Goal: Information Seeking & Learning: Check status

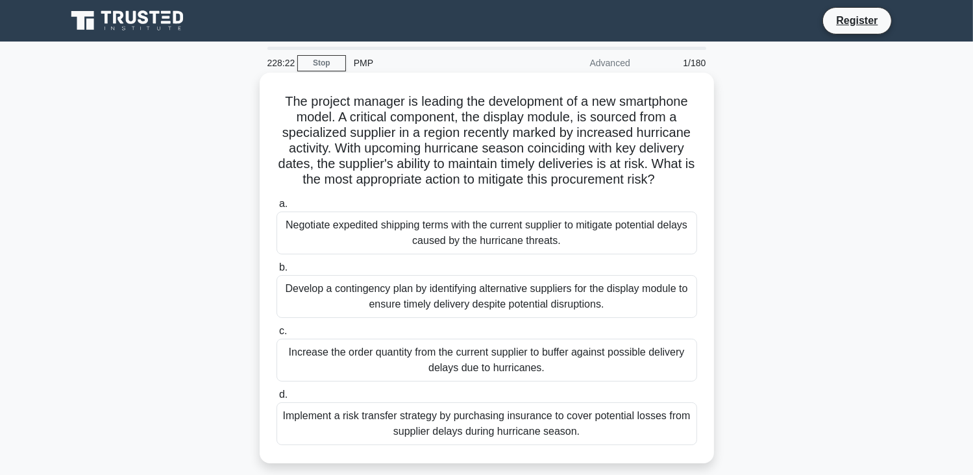
click at [355, 229] on div "Negotiate expedited shipping terms with the current supplier to mitigate potent…" at bounding box center [487, 233] width 421 height 43
click at [277, 208] on input "a. Negotiate expedited shipping terms with the current supplier to mitigate pot…" at bounding box center [277, 204] width 0 height 8
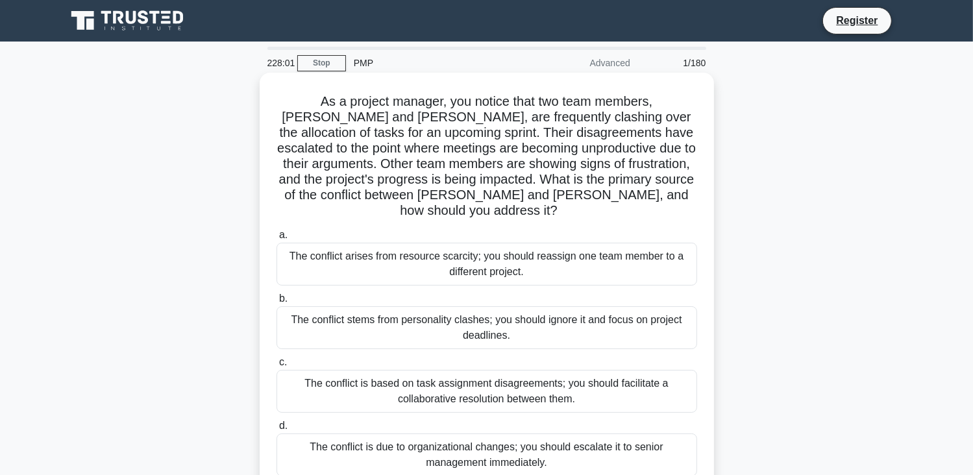
click at [486, 376] on div "The conflict is based on task assignment disagreements; you should facilitate a…" at bounding box center [487, 391] width 421 height 43
click at [277, 367] on input "c. The conflict is based on task assignment disagreements; you should facilitat…" at bounding box center [277, 362] width 0 height 8
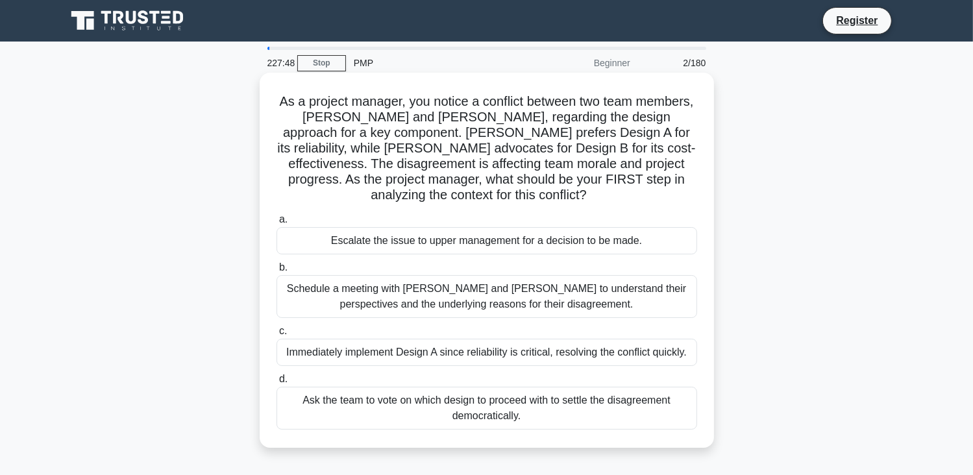
click at [340, 295] on div "Schedule a meeting with [PERSON_NAME] and [PERSON_NAME] to understand their per…" at bounding box center [487, 296] width 421 height 43
click at [277, 272] on input "b. Schedule a meeting with [PERSON_NAME] and [PERSON_NAME] to understand their …" at bounding box center [277, 268] width 0 height 8
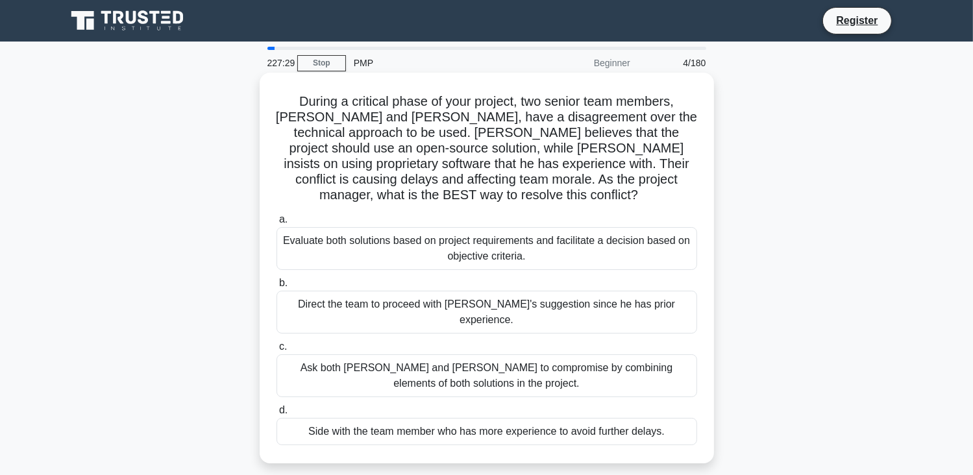
click at [418, 231] on div "Evaluate both solutions based on project requirements and facilitate a decision…" at bounding box center [487, 248] width 421 height 43
click at [277, 224] on input "a. Evaluate both solutions based on project requirements and facilitate a decis…" at bounding box center [277, 220] width 0 height 8
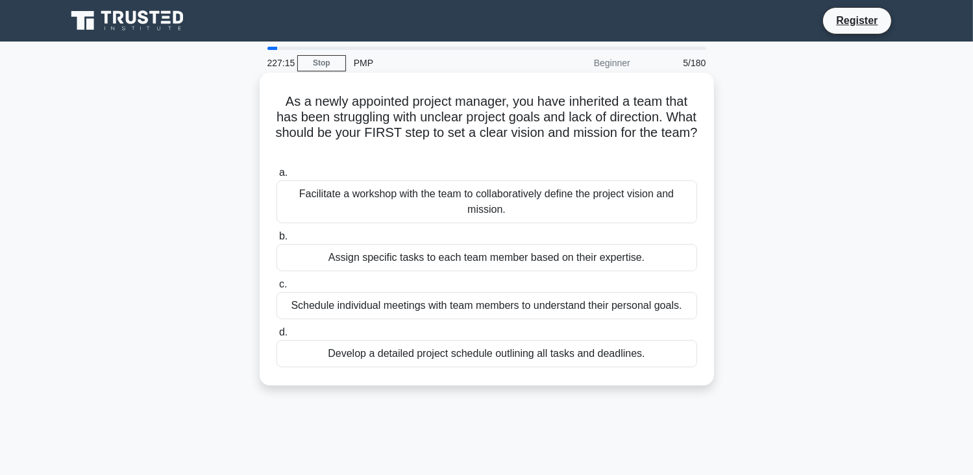
click at [488, 197] on div "Facilitate a workshop with the team to collaboratively define the project visio…" at bounding box center [487, 202] width 421 height 43
click at [277, 177] on input "a. Facilitate a workshop with the team to collaboratively define the project vi…" at bounding box center [277, 173] width 0 height 8
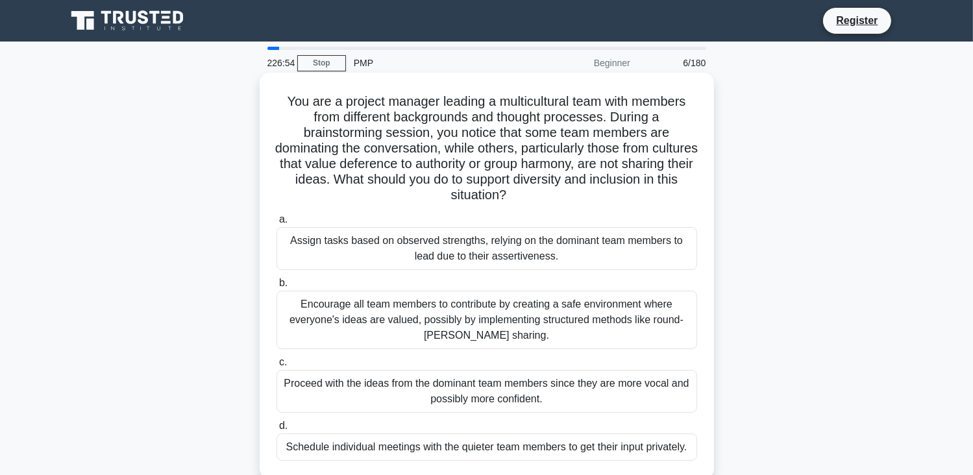
click at [399, 321] on div "Encourage all team members to contribute by creating a safe environment where e…" at bounding box center [487, 320] width 421 height 58
click at [277, 288] on input "b. Encourage all team members to contribute by creating a safe environment wher…" at bounding box center [277, 283] width 0 height 8
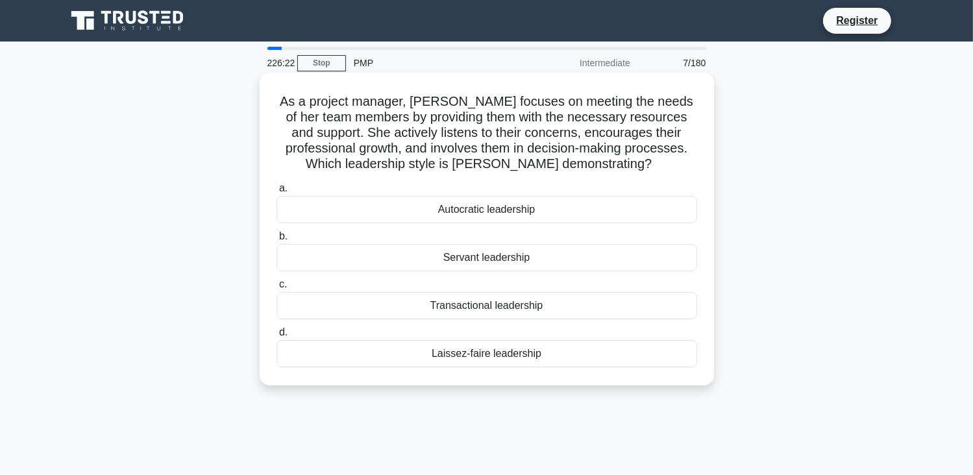
click at [504, 259] on div "Servant leadership" at bounding box center [487, 257] width 421 height 27
click at [277, 241] on input "b. Servant leadership" at bounding box center [277, 236] width 0 height 8
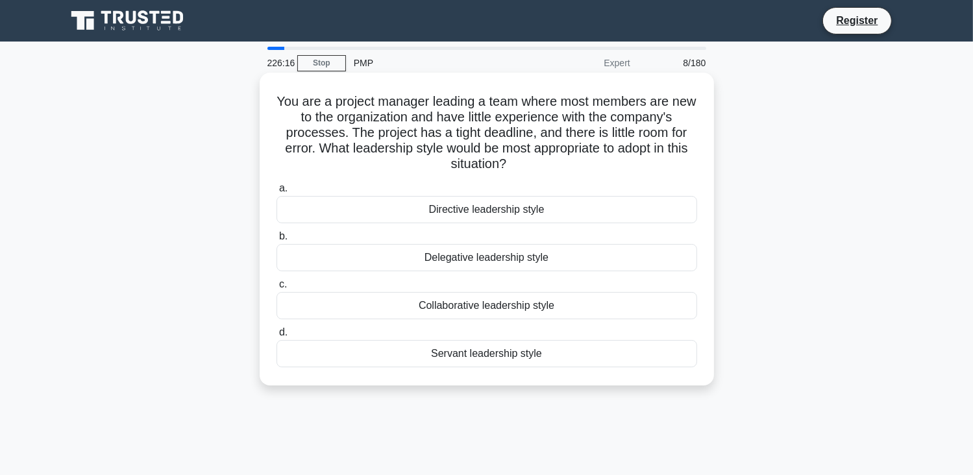
click at [488, 212] on div "Directive leadership style" at bounding box center [487, 209] width 421 height 27
click at [277, 193] on input "a. Directive leadership style" at bounding box center [277, 188] width 0 height 8
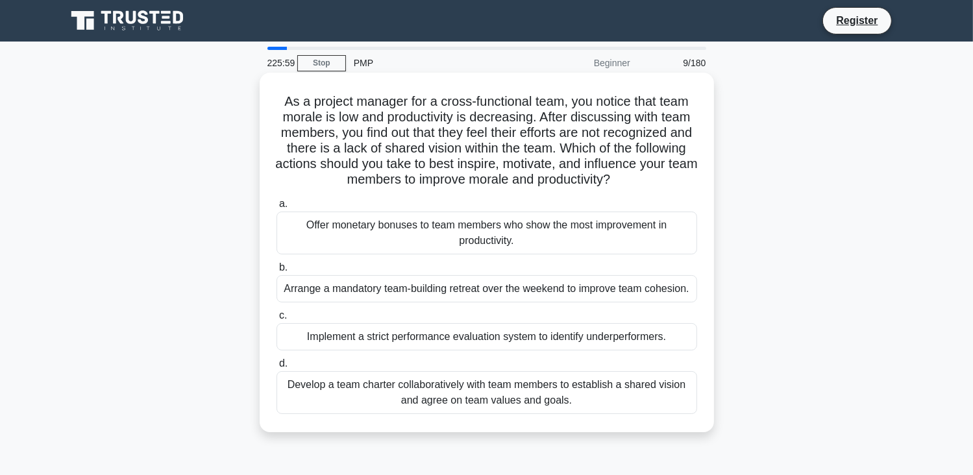
click at [521, 400] on div "Develop a team charter collaboratively with team members to establish a shared …" at bounding box center [487, 392] width 421 height 43
click at [277, 368] on input "d. Develop a team charter collaboratively with team members to establish a shar…" at bounding box center [277, 364] width 0 height 8
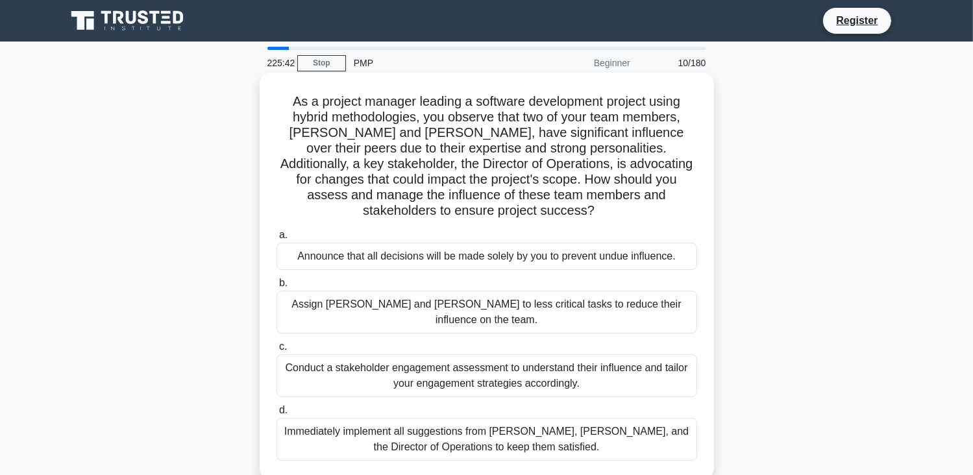
click at [557, 355] on div "Conduct a stakeholder engagement assessment to understand their influence and t…" at bounding box center [487, 376] width 421 height 43
click at [277, 351] on input "c. Conduct a stakeholder engagement assessment to understand their influence an…" at bounding box center [277, 347] width 0 height 8
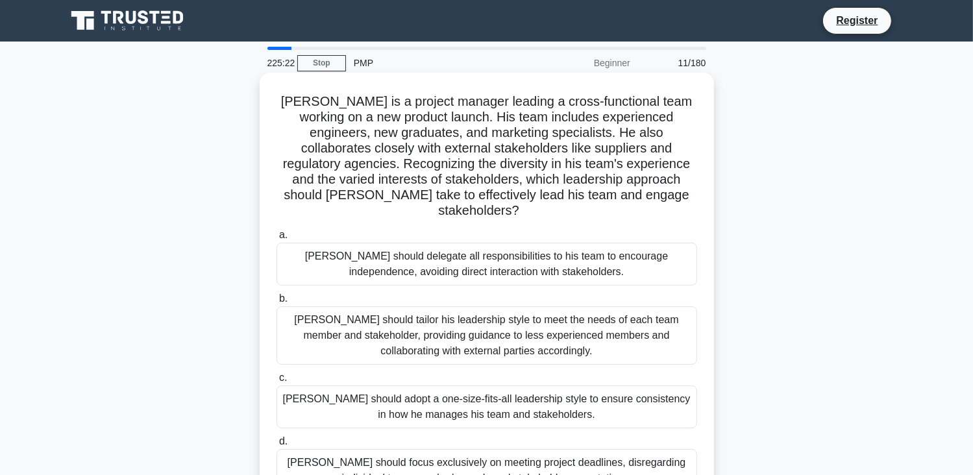
scroll to position [65, 0]
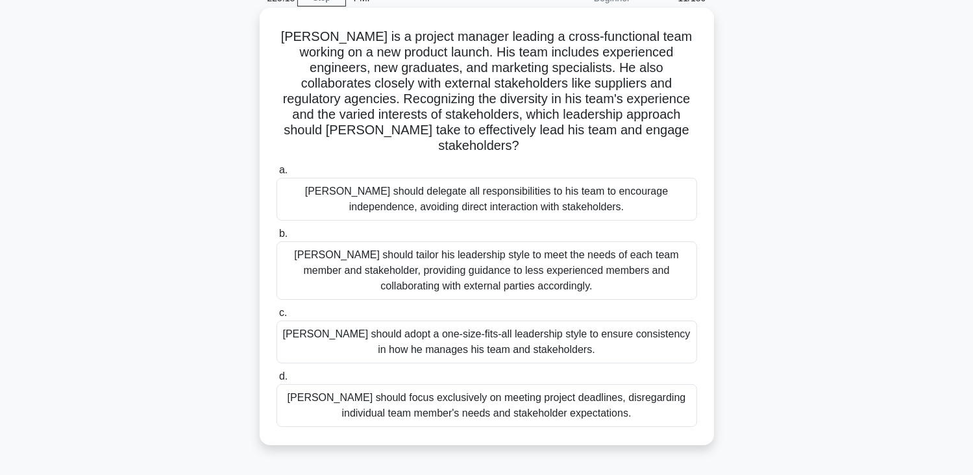
click at [553, 280] on div "John should tailor his leadership style to meet the needs of each team member a…" at bounding box center [487, 271] width 421 height 58
click at [277, 238] on input "b. John should tailor his leadership style to meet the needs of each team membe…" at bounding box center [277, 234] width 0 height 8
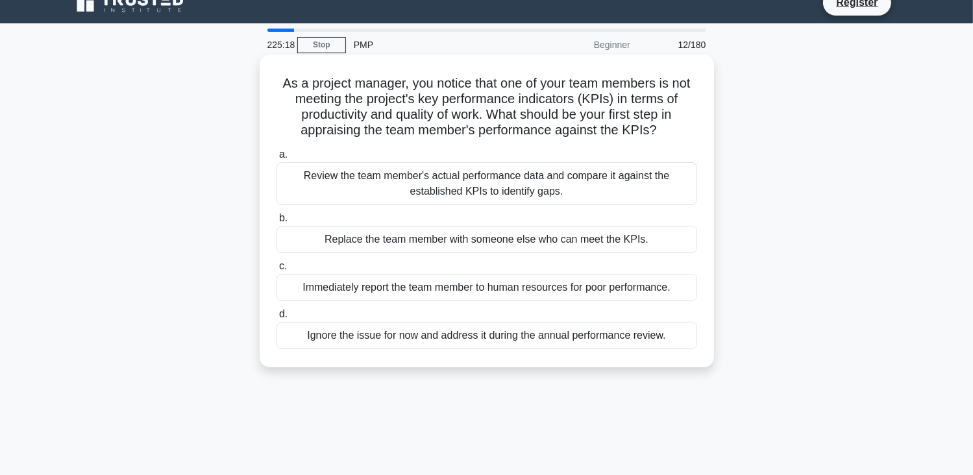
scroll to position [0, 0]
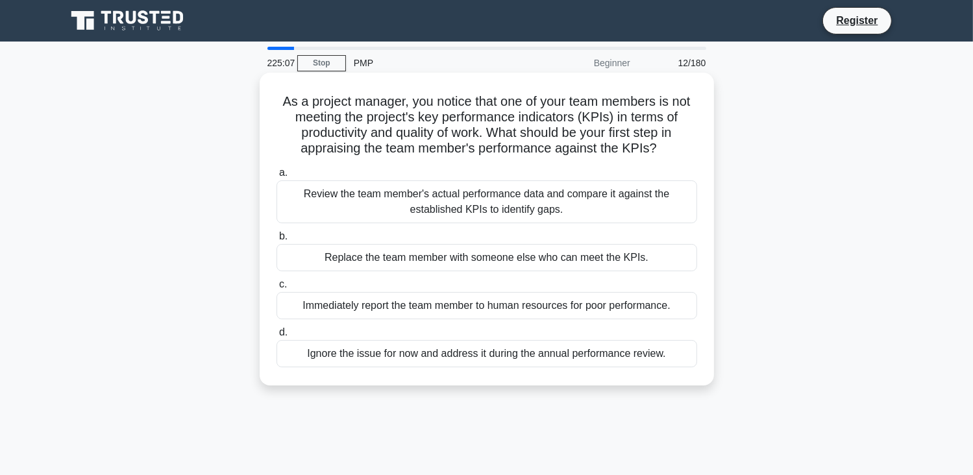
click at [571, 205] on div "Review the team member's actual performance data and compare it against the est…" at bounding box center [487, 202] width 421 height 43
click at [277, 177] on input "a. Review the team member's actual performance data and compare it against the …" at bounding box center [277, 173] width 0 height 8
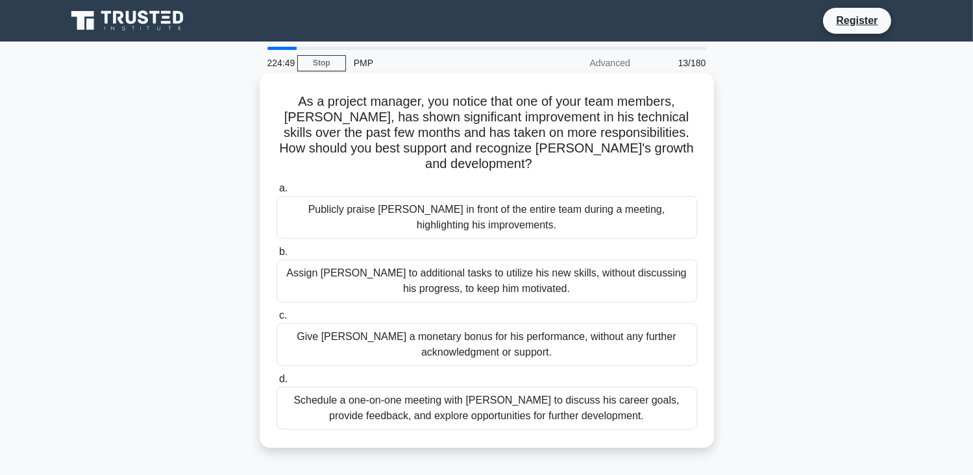
click at [528, 397] on div "Schedule a one-on-one meeting with Alex to discuss his career goals, provide fe…" at bounding box center [487, 408] width 421 height 43
click at [277, 384] on input "d. Schedule a one-on-one meeting with Alex to discuss his career goals, provide…" at bounding box center [277, 379] width 0 height 8
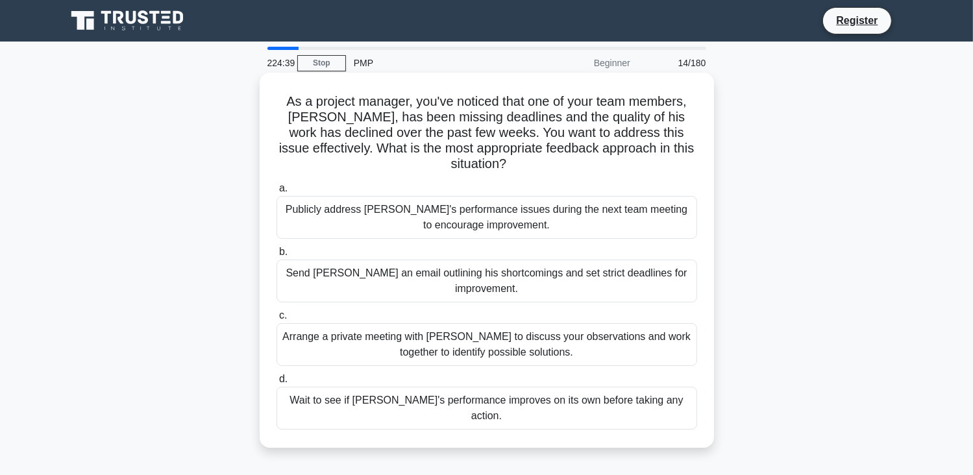
click at [514, 330] on div "Arrange a private meeting with Alex to discuss your observations and work toget…" at bounding box center [487, 344] width 421 height 43
click at [277, 320] on input "c. Arrange a private meeting with Alex to discuss your observations and work to…" at bounding box center [277, 316] width 0 height 8
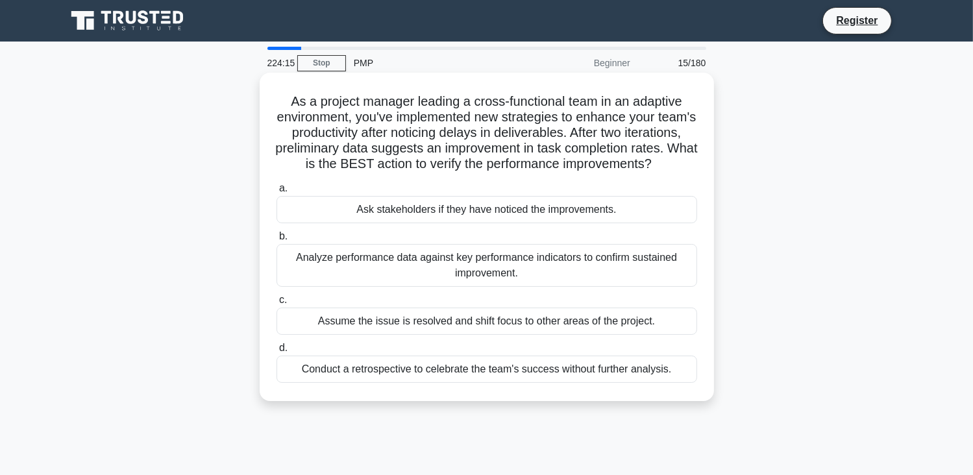
click at [490, 285] on div "Analyze performance data against key performance indicators to confirm sustaine…" at bounding box center [487, 265] width 421 height 43
click at [277, 241] on input "b. Analyze performance data against key performance indicators to confirm susta…" at bounding box center [277, 236] width 0 height 8
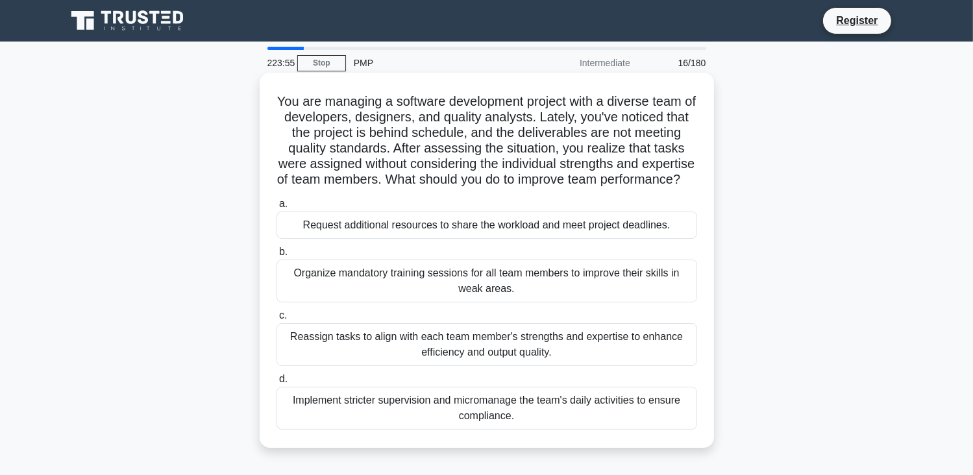
click at [547, 301] on div "Organize mandatory training sessions for all team members to improve their skil…" at bounding box center [487, 281] width 421 height 43
click at [277, 257] on input "b. Organize mandatory training sessions for all team members to improve their s…" at bounding box center [277, 252] width 0 height 8
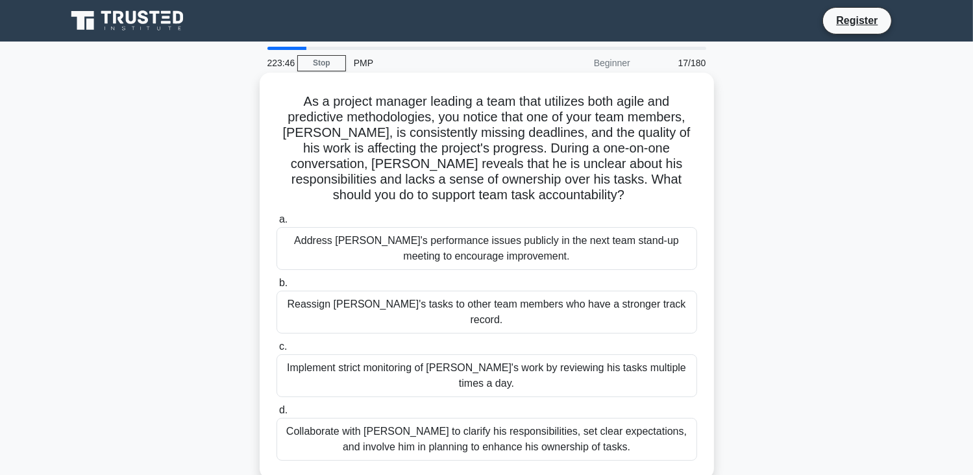
click at [574, 418] on div "Collaborate with Alex to clarify his responsibilities, set clear expectations, …" at bounding box center [487, 439] width 421 height 43
click at [277, 409] on input "d. Collaborate with Alex to clarify his responsibilities, set clear expectation…" at bounding box center [277, 411] width 0 height 8
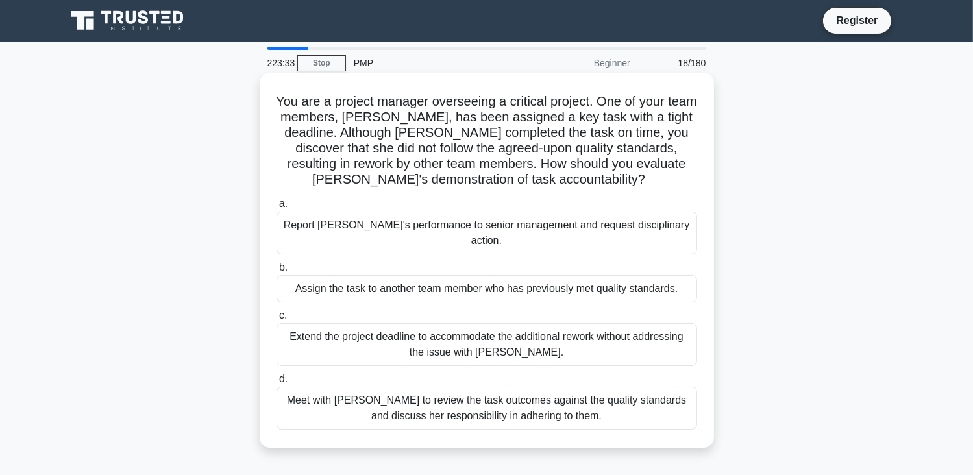
click at [510, 391] on div "Meet with Priya to review the task outcomes against the quality standards and d…" at bounding box center [487, 408] width 421 height 43
click at [277, 384] on input "d. Meet with Priya to review the task outcomes against the quality standards an…" at bounding box center [277, 379] width 0 height 8
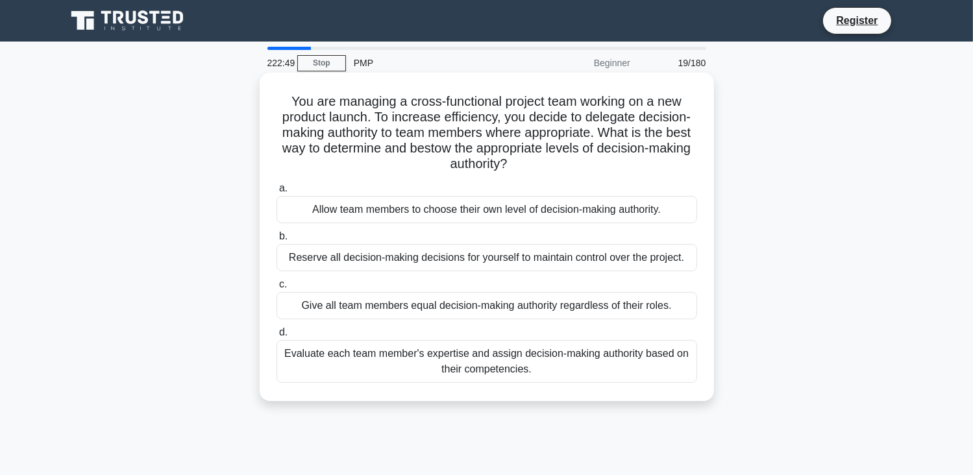
click at [560, 306] on div "Give all team members equal decision-making authority regardless of their roles." at bounding box center [487, 305] width 421 height 27
click at [277, 289] on input "c. Give all team members equal decision-making authority regardless of their ro…" at bounding box center [277, 285] width 0 height 8
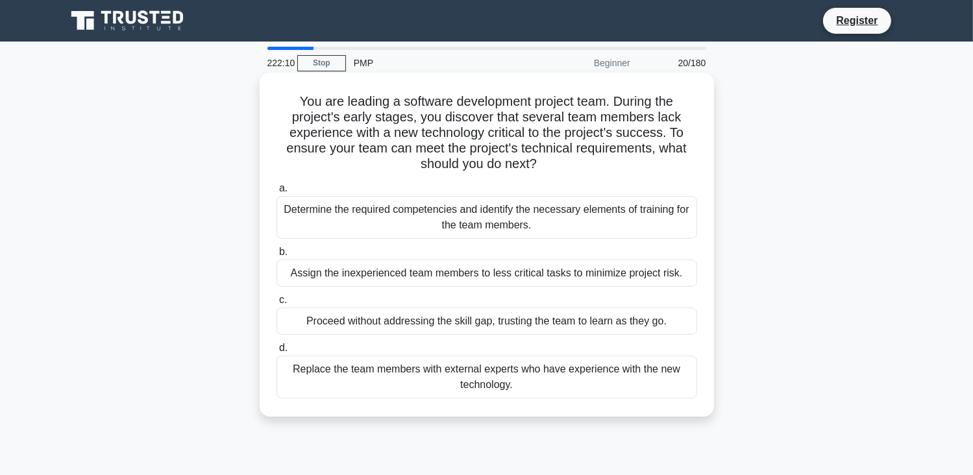
click at [538, 227] on div "Determine the required competencies and identify the necessary elements of trai…" at bounding box center [487, 217] width 421 height 43
click at [277, 193] on input "a. Determine the required competencies and identify the necessary elements of t…" at bounding box center [277, 188] width 0 height 8
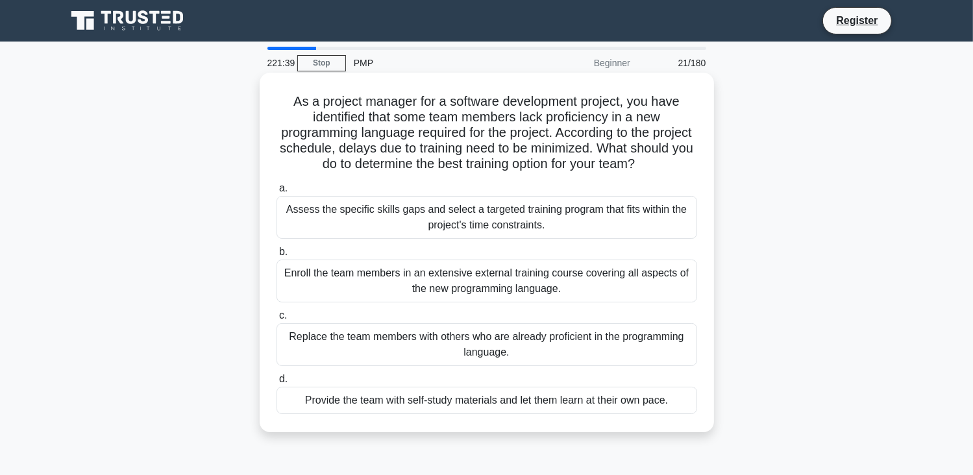
click at [636, 219] on div "Assess the specific skills gaps and select a targeted training program that fit…" at bounding box center [487, 217] width 421 height 43
click at [277, 193] on input "a. Assess the specific skills gaps and select a targeted training program that …" at bounding box center [277, 188] width 0 height 8
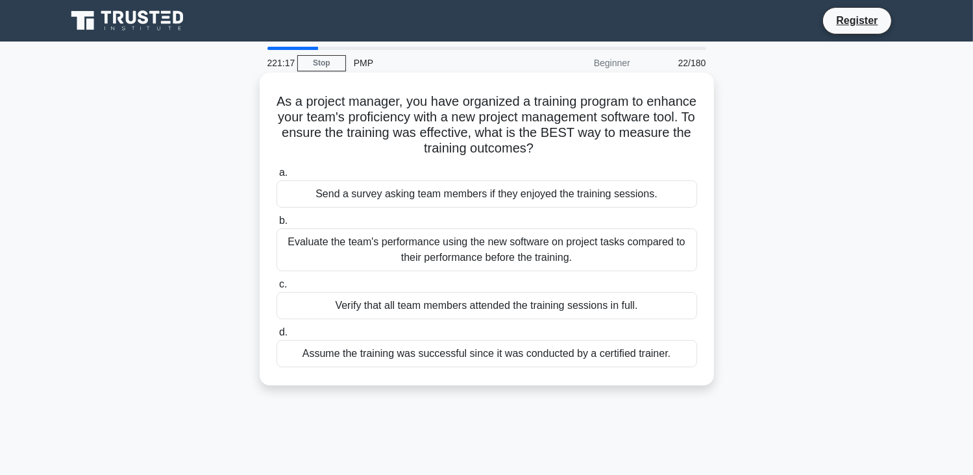
click at [538, 256] on div "Evaluate the team's performance using the new software on project tasks compare…" at bounding box center [487, 250] width 421 height 43
click at [277, 225] on input "b. Evaluate the team's performance using the new software on project tasks comp…" at bounding box center [277, 221] width 0 height 8
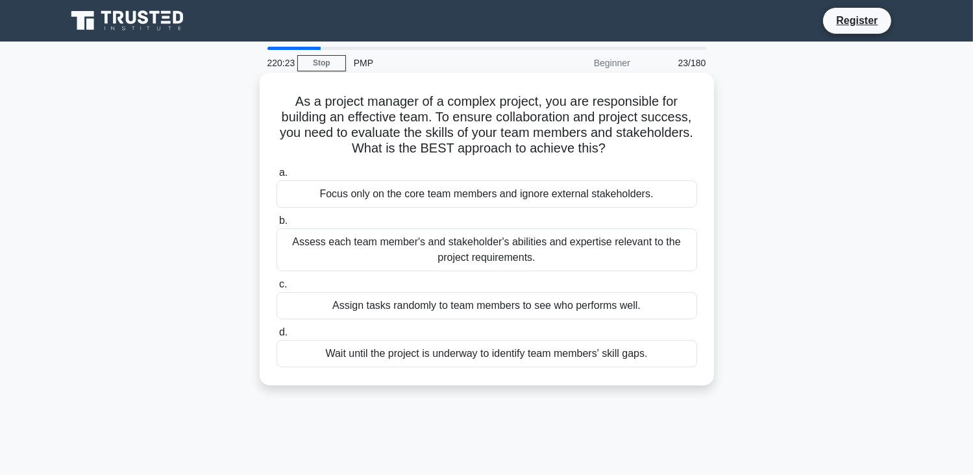
click at [499, 253] on div "Assess each team member's and stakeholder's abilities and expertise relevant to…" at bounding box center [487, 250] width 421 height 43
click at [277, 225] on input "b. Assess each team member's and stakeholder's abilities and expertise relevant…" at bounding box center [277, 221] width 0 height 8
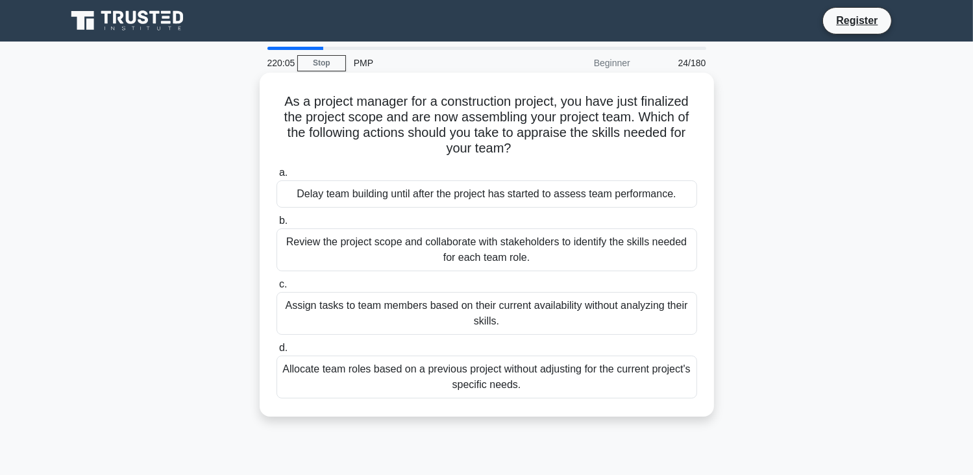
click at [501, 259] on div "Review the project scope and collaborate with stakeholders to identify the skil…" at bounding box center [487, 250] width 421 height 43
click at [277, 225] on input "b. Review the project scope and collaborate with stakeholders to identify the s…" at bounding box center [277, 221] width 0 height 8
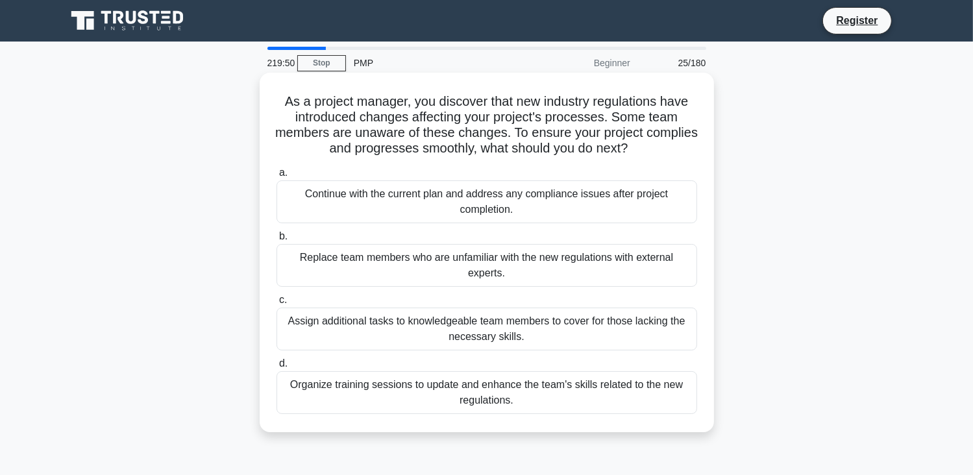
click at [400, 401] on div "Organize training sessions to update and enhance the team's skills related to t…" at bounding box center [487, 392] width 421 height 43
click at [277, 368] on input "d. Organize training sessions to update and enhance the team's skills related t…" at bounding box center [277, 364] width 0 height 8
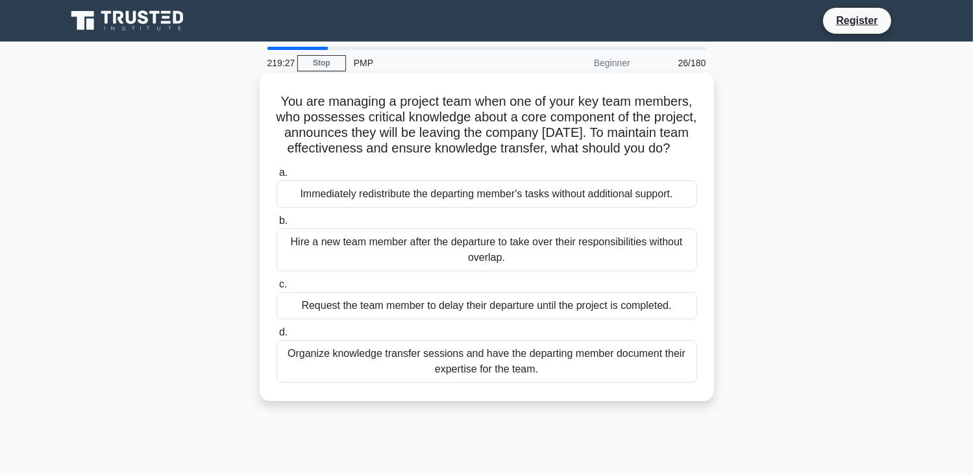
click at [344, 378] on div "Organize knowledge transfer sessions and have the departing member document the…" at bounding box center [487, 361] width 421 height 43
click at [277, 337] on input "d. Organize knowledge transfer sessions and have the departing member document …" at bounding box center [277, 333] width 0 height 8
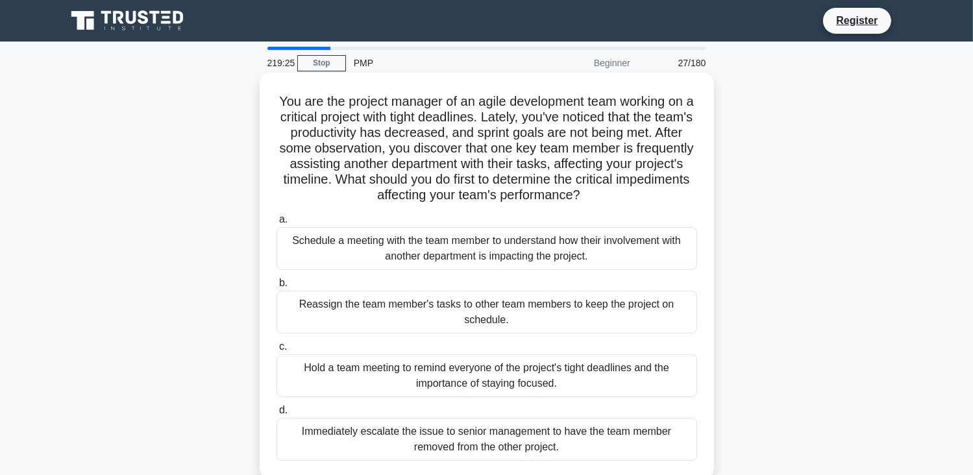
scroll to position [65, 0]
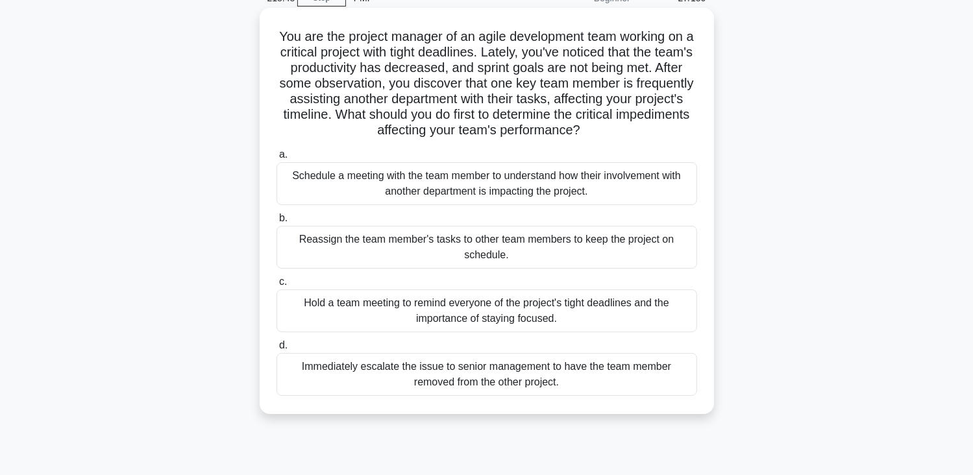
click at [531, 184] on div "Schedule a meeting with the team member to understand how their involvement wit…" at bounding box center [487, 183] width 421 height 43
click at [277, 159] on input "a. Schedule a meeting with the team member to understand how their involvement …" at bounding box center [277, 155] width 0 height 8
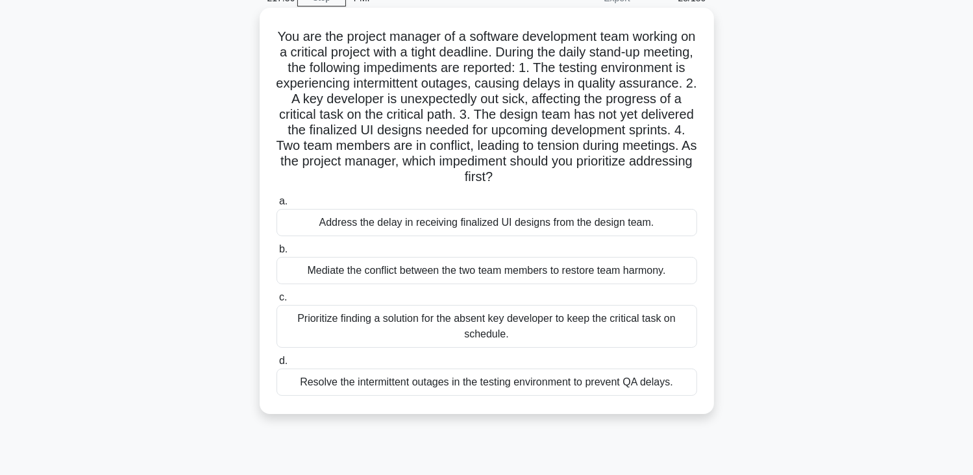
click at [441, 331] on div "Prioritize finding a solution for the absent key developer to keep the critical…" at bounding box center [487, 326] width 421 height 43
click at [277, 302] on input "c. Prioritize finding a solution for the absent key developer to keep the criti…" at bounding box center [277, 298] width 0 height 8
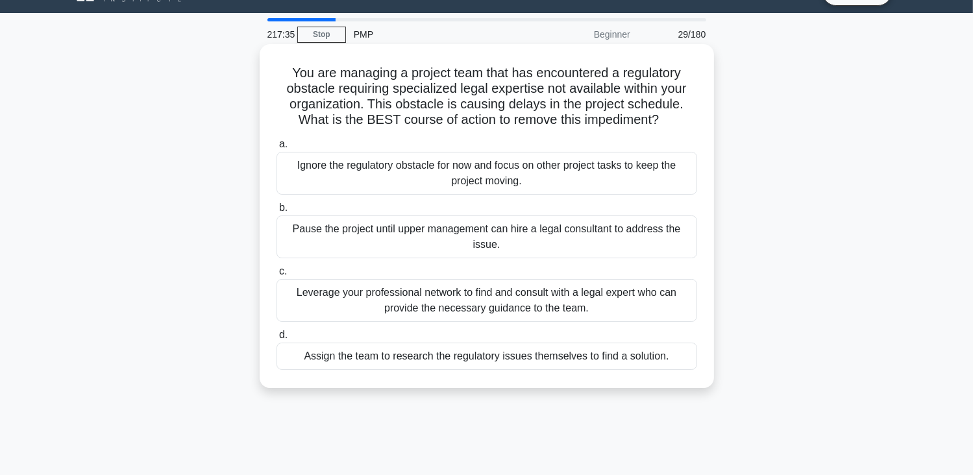
scroll to position [0, 0]
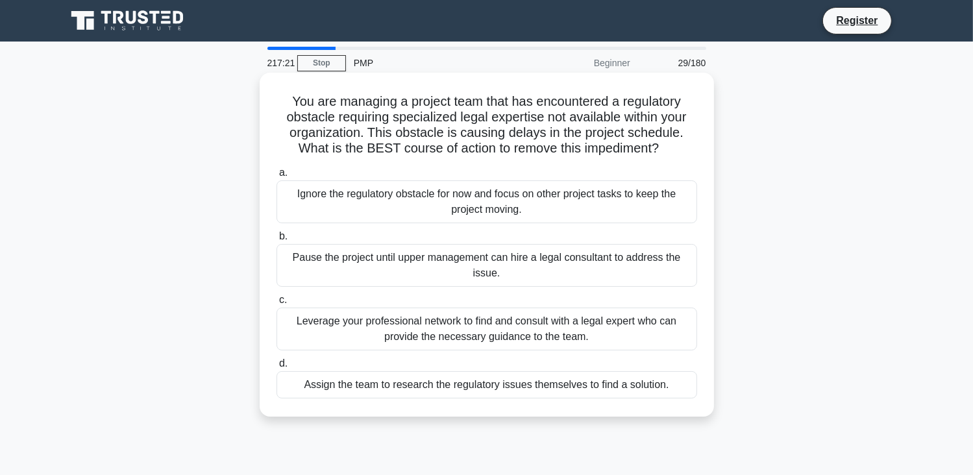
click at [349, 329] on div "Leverage your professional network to find and consult with a legal expert who …" at bounding box center [487, 329] width 421 height 43
click at [277, 305] on input "c. Leverage your professional network to find and consult with a legal expert w…" at bounding box center [277, 300] width 0 height 8
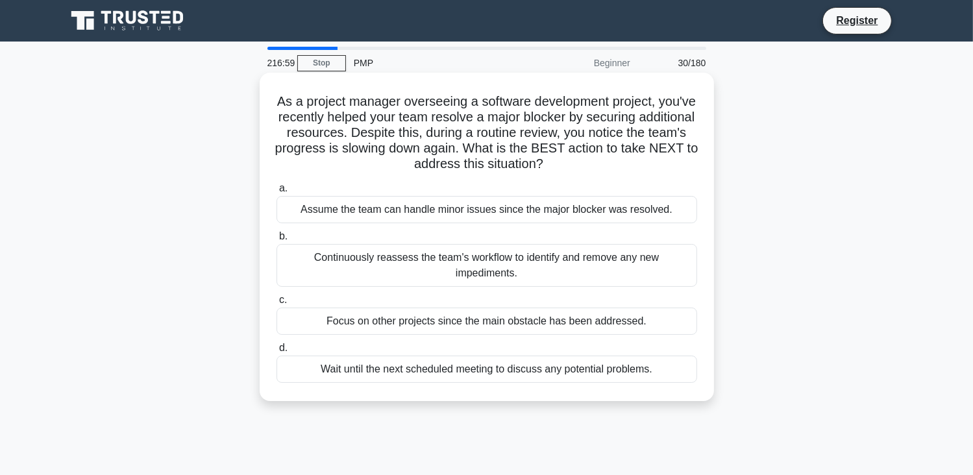
click at [334, 267] on div "Continuously reassess the team's workflow to identify and remove any new impedi…" at bounding box center [487, 265] width 421 height 43
click at [277, 241] on input "b. Continuously reassess the team's workflow to identify and remove any new imp…" at bounding box center [277, 236] width 0 height 8
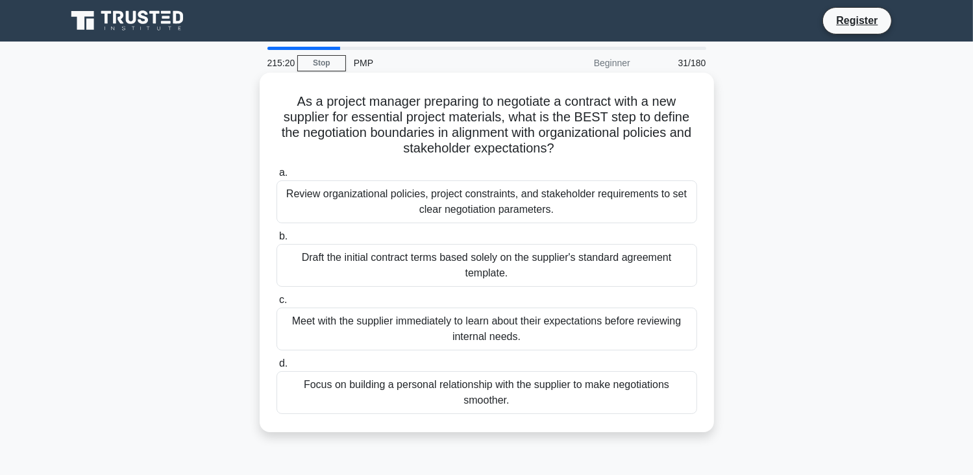
click at [517, 203] on div "Review organizational policies, project constraints, and stakeholder requiremen…" at bounding box center [487, 202] width 421 height 43
click at [277, 177] on input "a. Review organizational policies, project constraints, and stakeholder require…" at bounding box center [277, 173] width 0 height 8
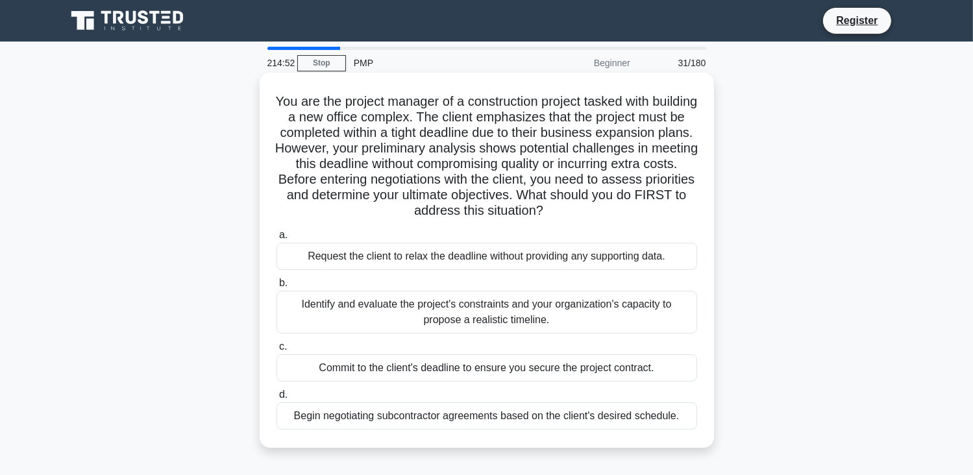
click at [405, 319] on div "Identify and evaluate the project's constraints and your organization's capacit…" at bounding box center [487, 312] width 421 height 43
click at [277, 288] on input "b. Identify and evaluate the project's constraints and your organization's capa…" at bounding box center [277, 283] width 0 height 8
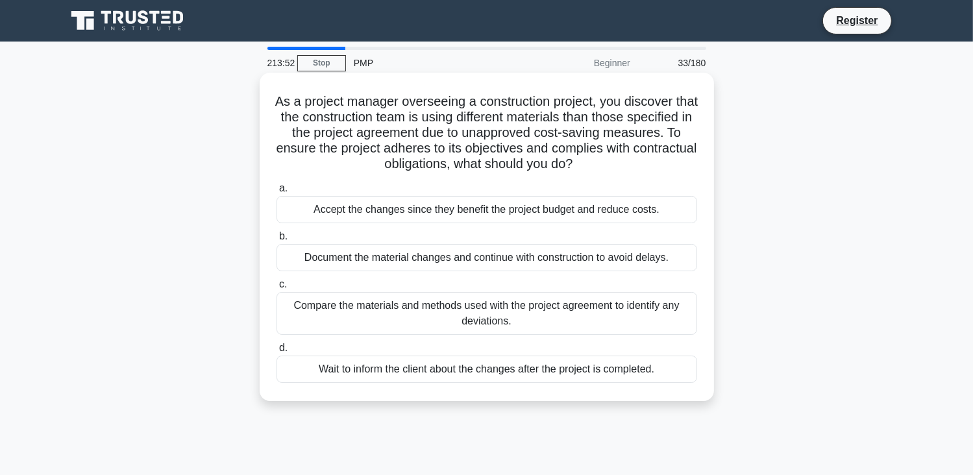
click at [444, 264] on div "Document the material changes and continue with construction to avoid delays." at bounding box center [487, 257] width 421 height 27
click at [277, 241] on input "b. Document the material changes and continue with construction to avoid delays." at bounding box center [277, 236] width 0 height 8
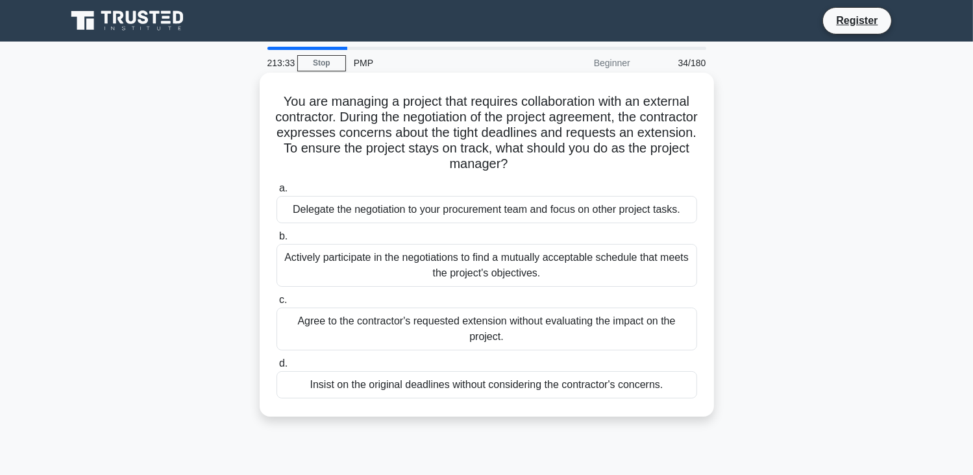
click at [367, 267] on div "Actively participate in the negotiations to find a mutually acceptable schedule…" at bounding box center [487, 265] width 421 height 43
click at [277, 241] on input "b. Actively participate in the negotiations to find a mutually acceptable sched…" at bounding box center [277, 236] width 0 height 8
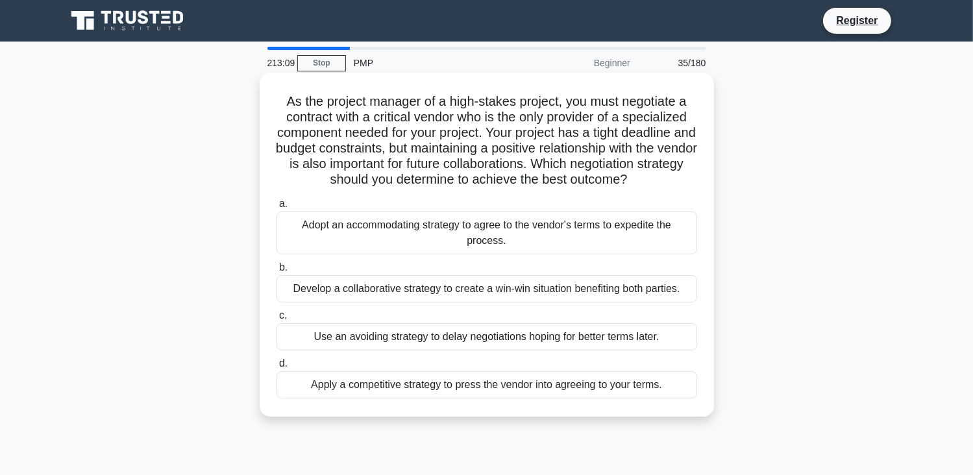
click at [382, 293] on div "Develop a collaborative strategy to create a win-win situation benefiting both …" at bounding box center [487, 288] width 421 height 27
click at [277, 272] on input "b. Develop a collaborative strategy to create a win-win situation benefiting bo…" at bounding box center [277, 268] width 0 height 8
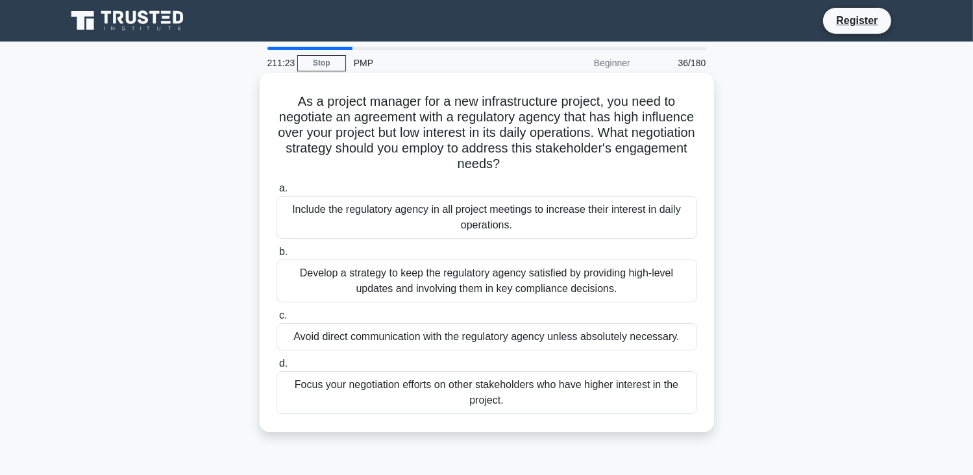
click at [452, 278] on div "Develop a strategy to keep the regulatory agency satisfied by providing high-le…" at bounding box center [487, 281] width 421 height 43
click at [277, 257] on input "b. Develop a strategy to keep the regulatory agency satisfied by providing high…" at bounding box center [277, 252] width 0 height 8
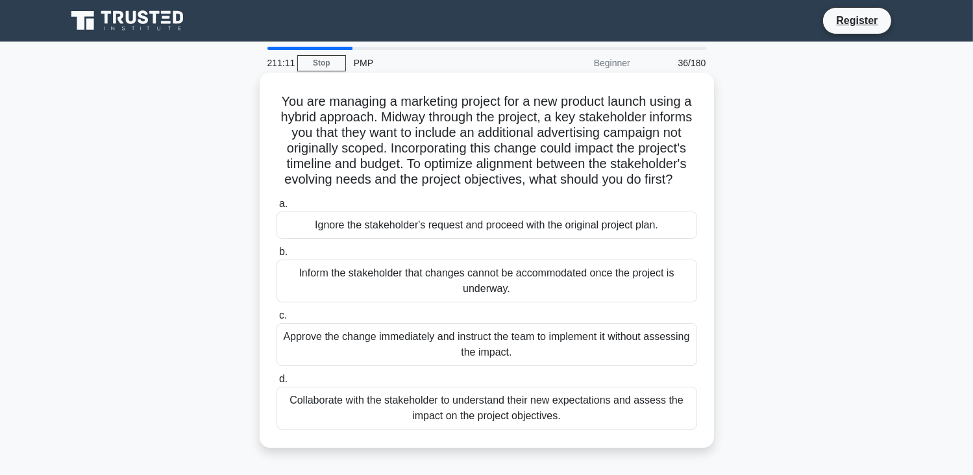
click at [383, 427] on div "Collaborate with the stakeholder to understand their new expectations and asses…" at bounding box center [487, 408] width 421 height 43
click at [277, 384] on input "d. Collaborate with the stakeholder to understand their new expectations and as…" at bounding box center [277, 379] width 0 height 8
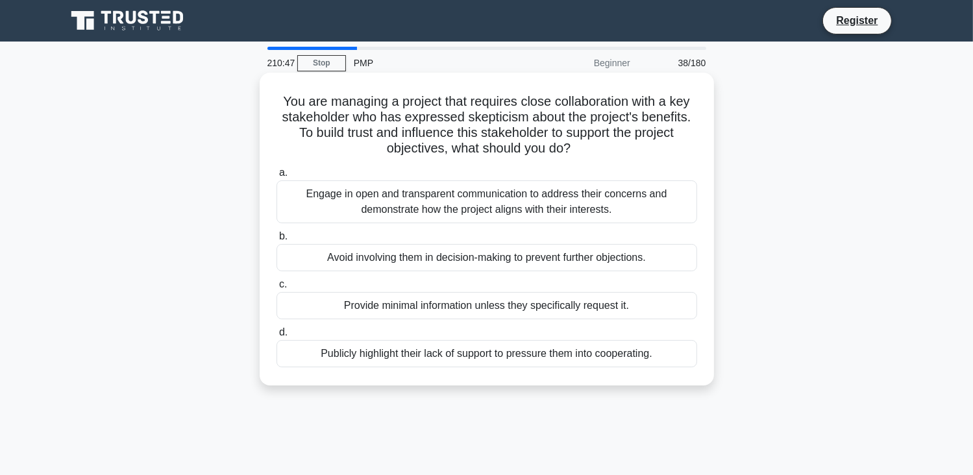
click at [396, 194] on div "Engage in open and transparent communication to address their concerns and demo…" at bounding box center [487, 202] width 421 height 43
click at [277, 177] on input "a. Engage in open and transparent communication to address their concerns and d…" at bounding box center [277, 173] width 0 height 8
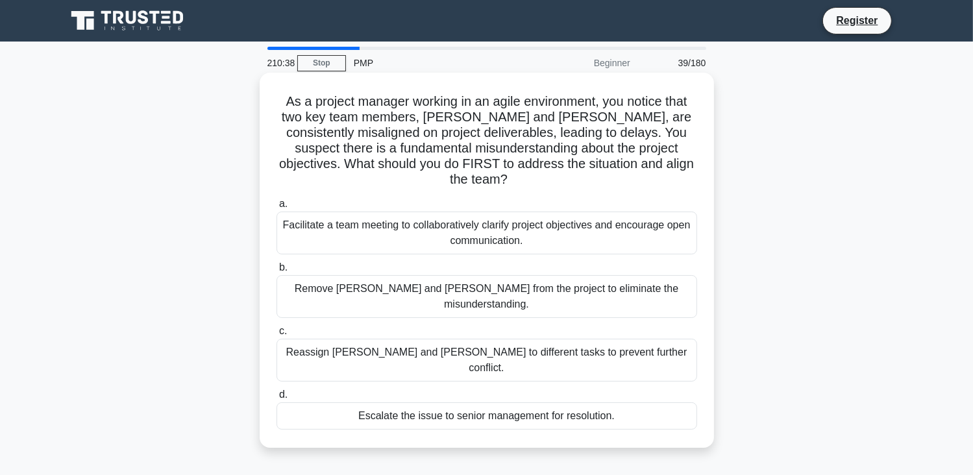
click at [573, 221] on div "Facilitate a team meeting to collaboratively clarify project objectives and enc…" at bounding box center [487, 233] width 421 height 43
click at [277, 208] on input "a. Facilitate a team meeting to collaboratively clarify project objectives and …" at bounding box center [277, 204] width 0 height 8
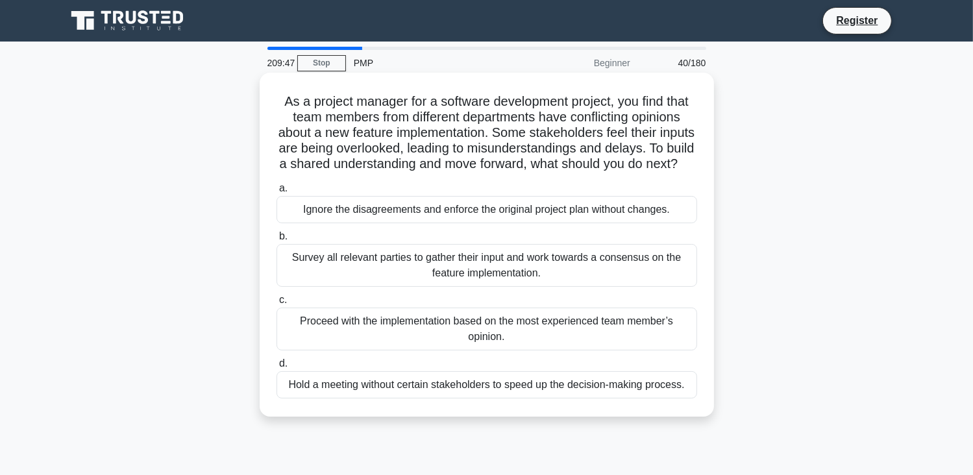
click at [367, 279] on div "Survey all relevant parties to gather their input and work towards a consensus …" at bounding box center [487, 265] width 421 height 43
click at [277, 241] on input "b. Survey all relevant parties to gather their input and work towards a consens…" at bounding box center [277, 236] width 0 height 8
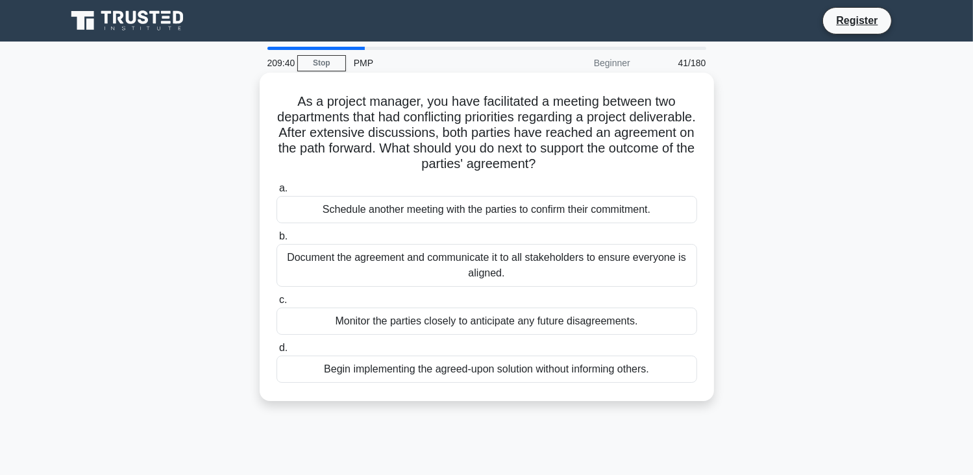
click at [369, 270] on div "Document the agreement and communicate it to all stakeholders to ensure everyon…" at bounding box center [487, 265] width 421 height 43
click at [277, 241] on input "b. Document the agreement and communicate it to all stakeholders to ensure ever…" at bounding box center [277, 236] width 0 height 8
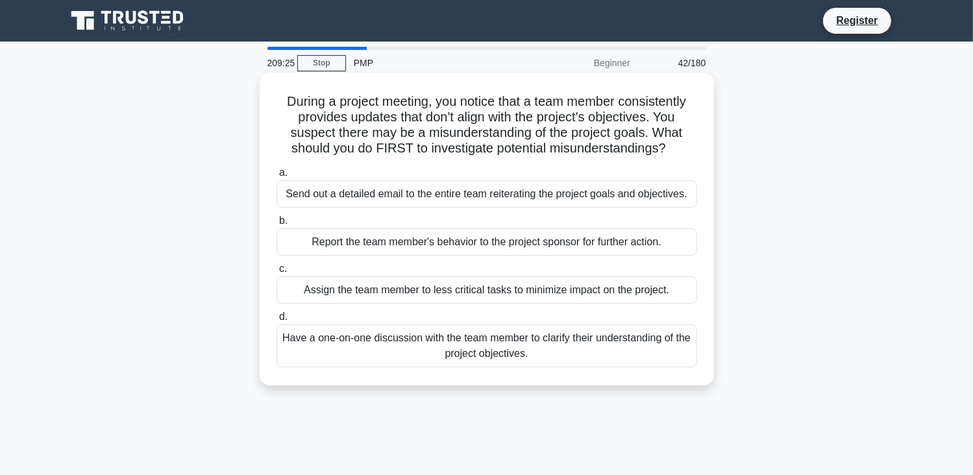
click at [487, 355] on div "Have a one-on-one discussion with the team member to clarify their understandin…" at bounding box center [487, 346] width 421 height 43
click at [277, 321] on input "d. Have a one-on-one discussion with the team member to clarify their understan…" at bounding box center [277, 317] width 0 height 8
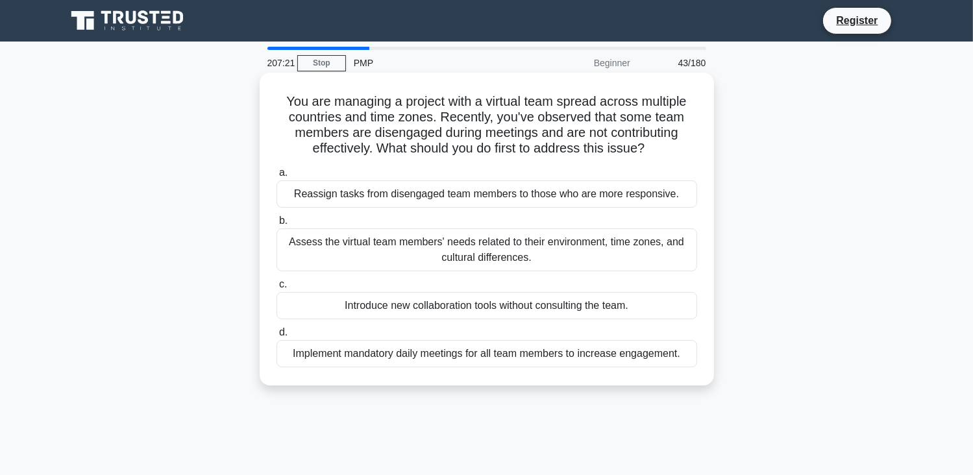
click at [407, 260] on div "Assess the virtual team members' needs related to their environment, time zones…" at bounding box center [487, 250] width 421 height 43
click at [277, 225] on input "b. Assess the virtual team members' needs related to their environment, time zo…" at bounding box center [277, 221] width 0 height 8
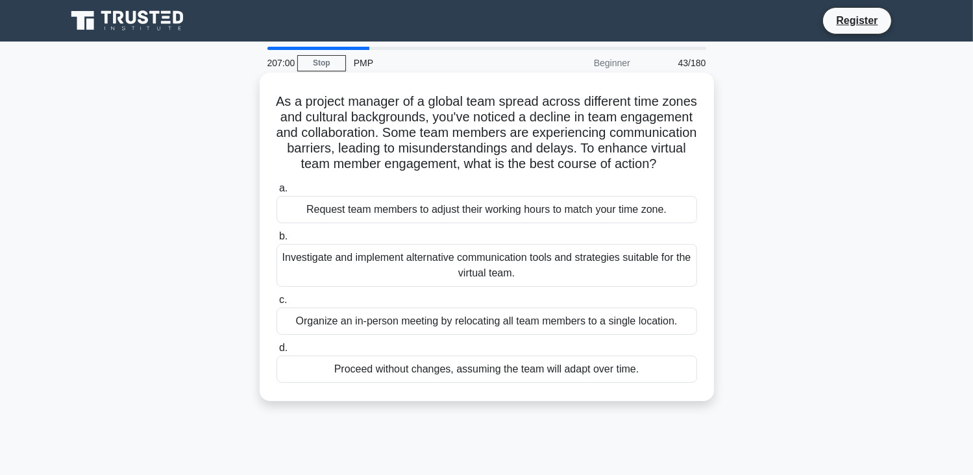
click at [535, 282] on div "Investigate and implement alternative communication tools and strategies suitab…" at bounding box center [487, 265] width 421 height 43
click at [277, 241] on input "b. Investigate and implement alternative communication tools and strategies sui…" at bounding box center [277, 236] width 0 height 8
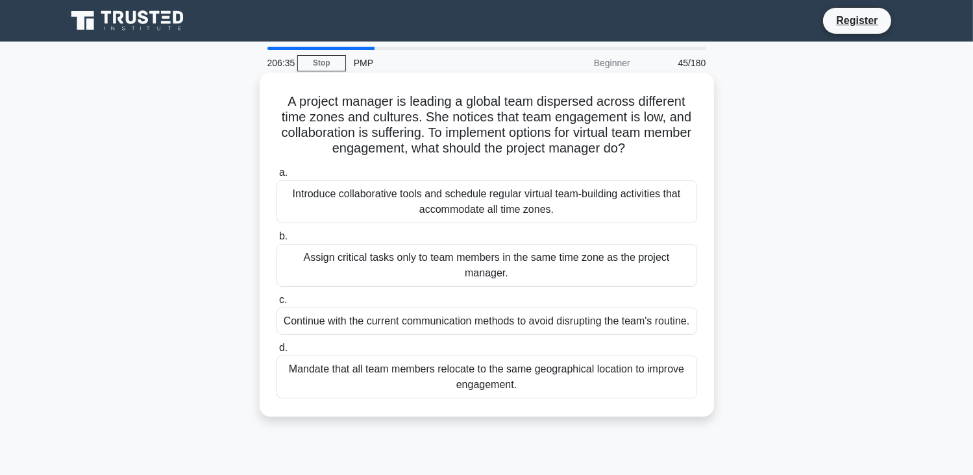
click at [590, 203] on div "Introduce collaborative tools and schedule regular virtual team-building activi…" at bounding box center [487, 202] width 421 height 43
click at [277, 177] on input "a. Introduce collaborative tools and schedule regular virtual team-building act…" at bounding box center [277, 173] width 0 height 8
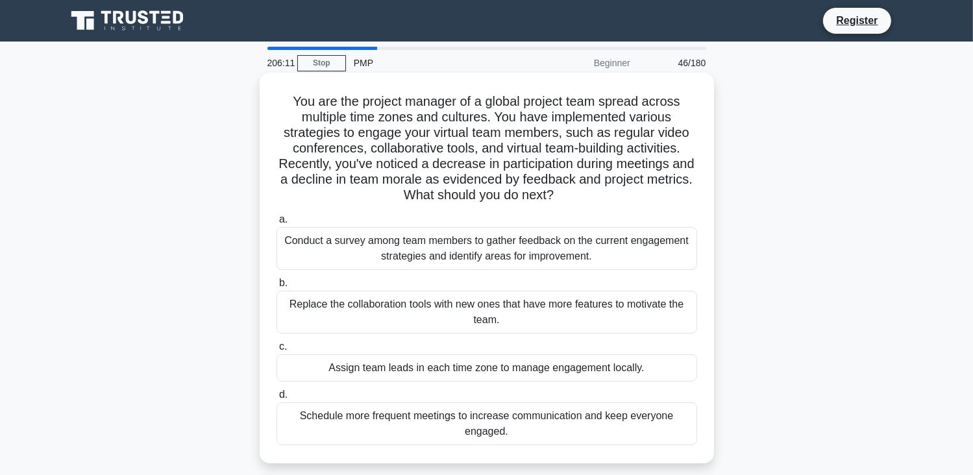
click at [558, 255] on div "Conduct a survey among team members to gather feedback on the current engagemen…" at bounding box center [487, 248] width 421 height 43
click at [277, 224] on input "a. Conduct a survey among team members to gather feedback on the current engage…" at bounding box center [277, 220] width 0 height 8
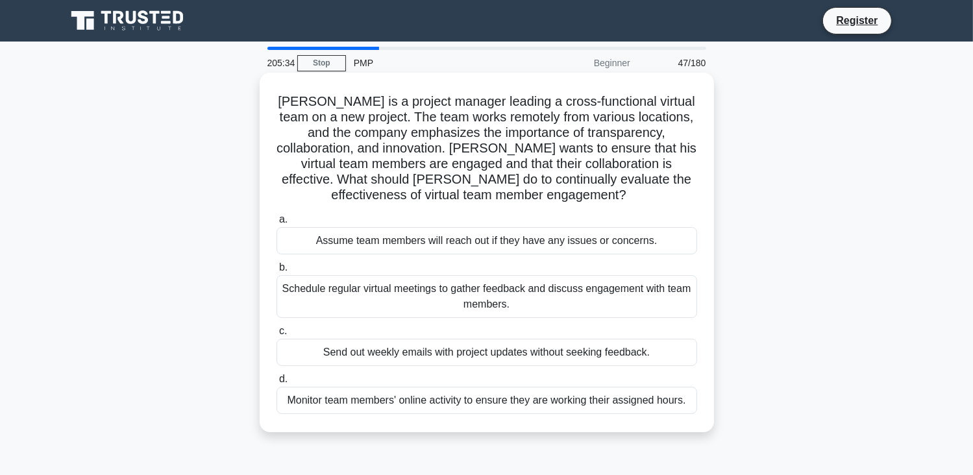
click at [322, 295] on div "Schedule regular virtual meetings to gather feedback and discuss engagement wit…" at bounding box center [487, 296] width 421 height 43
click at [277, 272] on input "b. Schedule regular virtual meetings to gather feedback and discuss engagement …" at bounding box center [277, 268] width 0 height 8
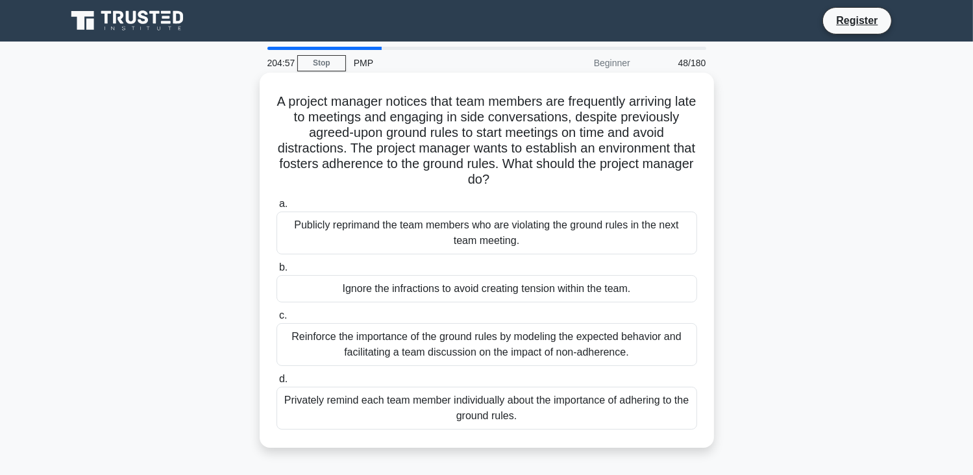
click at [406, 417] on div "Privately remind each team member individually about the importance of adhering…" at bounding box center [487, 408] width 421 height 43
click at [277, 384] on input "d. Privately remind each team member individually about the importance of adher…" at bounding box center [277, 379] width 0 height 8
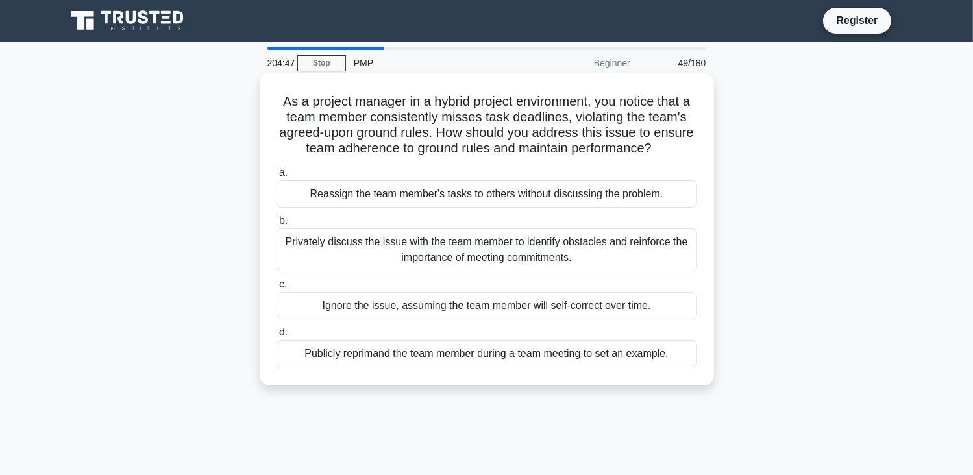
click at [387, 255] on div "Privately discuss the issue with the team member to identify obstacles and rein…" at bounding box center [487, 250] width 421 height 43
click at [277, 225] on input "b. Privately discuss the issue with the team member to identify obstacles and r…" at bounding box center [277, 221] width 0 height 8
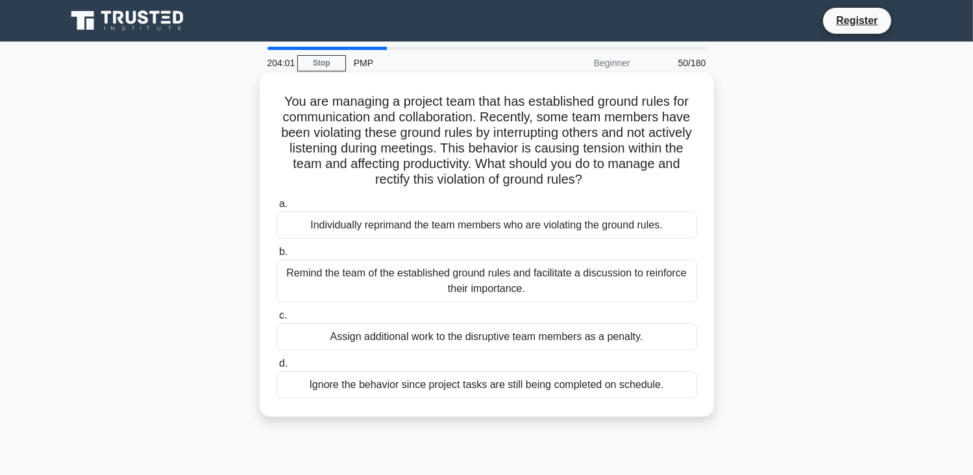
click at [390, 227] on div "Individually reprimand the team members who are violating the ground rules." at bounding box center [487, 225] width 421 height 27
click at [277, 208] on input "a. Individually reprimand the team members who are violating the ground rules." at bounding box center [277, 204] width 0 height 8
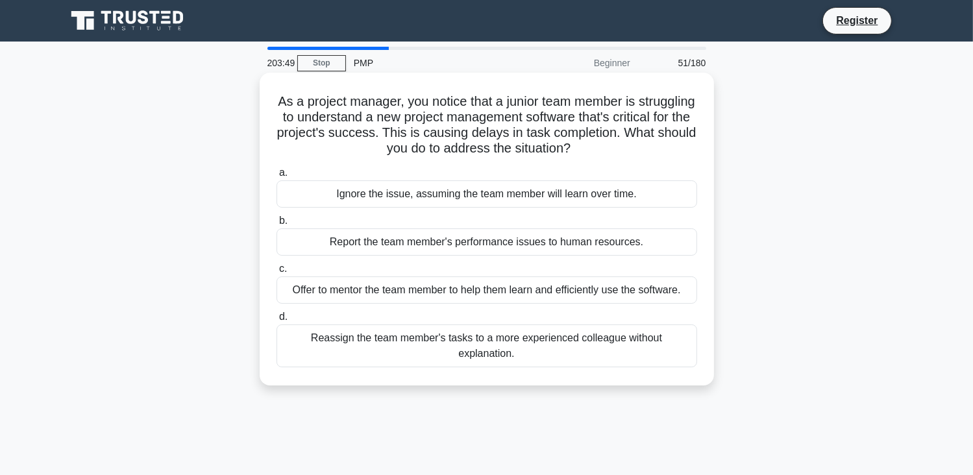
click at [438, 294] on div "Offer to mentor the team member to help them learn and efficiently use the soft…" at bounding box center [487, 290] width 421 height 27
click at [277, 273] on input "c. Offer to mentor the team member to help them learn and efficiently use the s…" at bounding box center [277, 269] width 0 height 8
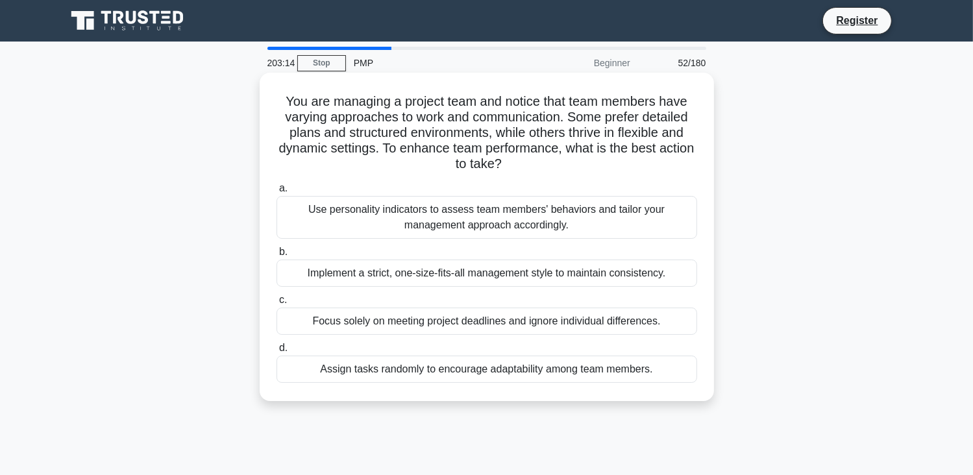
click at [390, 220] on div "Use personality indicators to assess team members' behaviors and tailor your ma…" at bounding box center [487, 217] width 421 height 43
click at [277, 193] on input "a. Use personality indicators to assess team members' behaviors and tailor your…" at bounding box center [277, 188] width 0 height 8
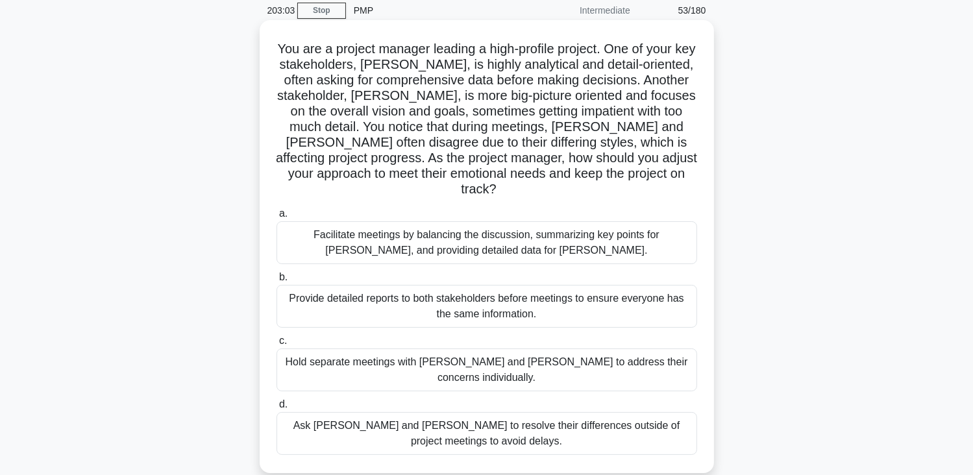
scroll to position [130, 0]
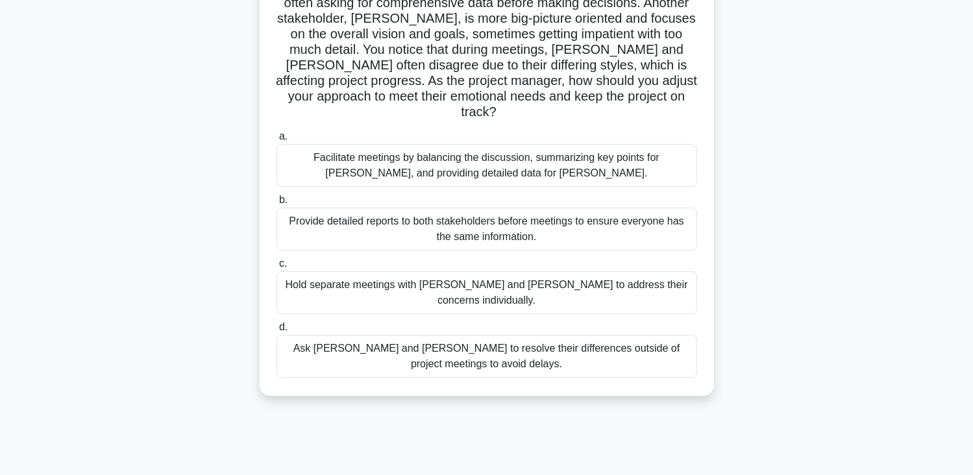
click at [534, 271] on div "Hold separate meetings with Maria and John to address their concerns individual…" at bounding box center [487, 292] width 421 height 43
click at [277, 268] on input "c. Hold separate meetings with Maria and John to address their concerns individ…" at bounding box center [277, 264] width 0 height 8
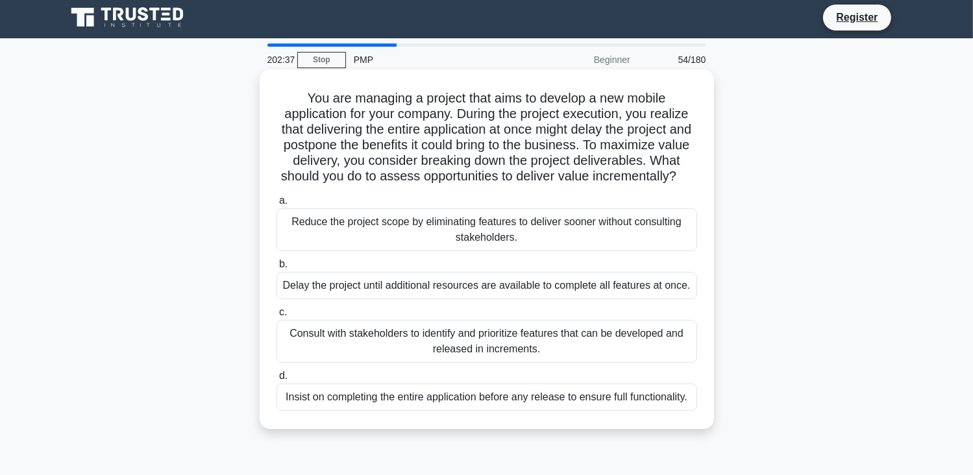
scroll to position [0, 0]
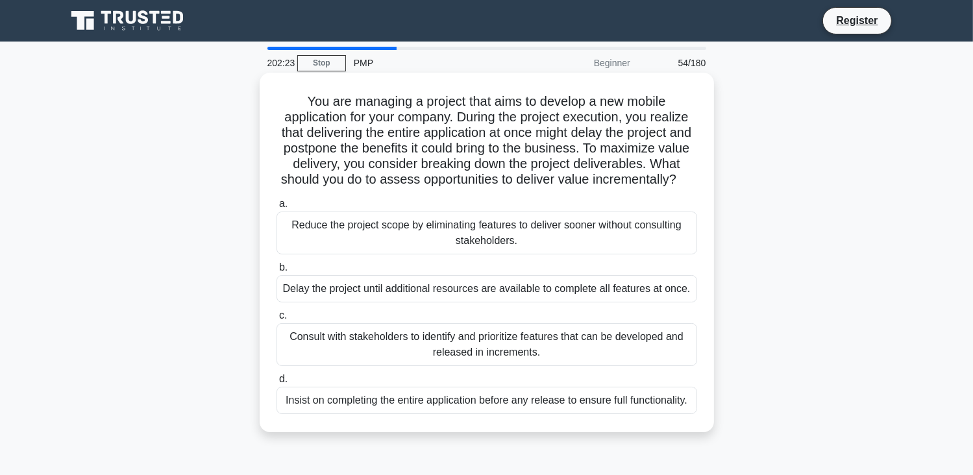
click at [392, 359] on div "Consult with stakeholders to identify and prioritize features that can be devel…" at bounding box center [487, 344] width 421 height 43
click at [277, 320] on input "c. Consult with stakeholders to identify and prioritize features that can be de…" at bounding box center [277, 316] width 0 height 8
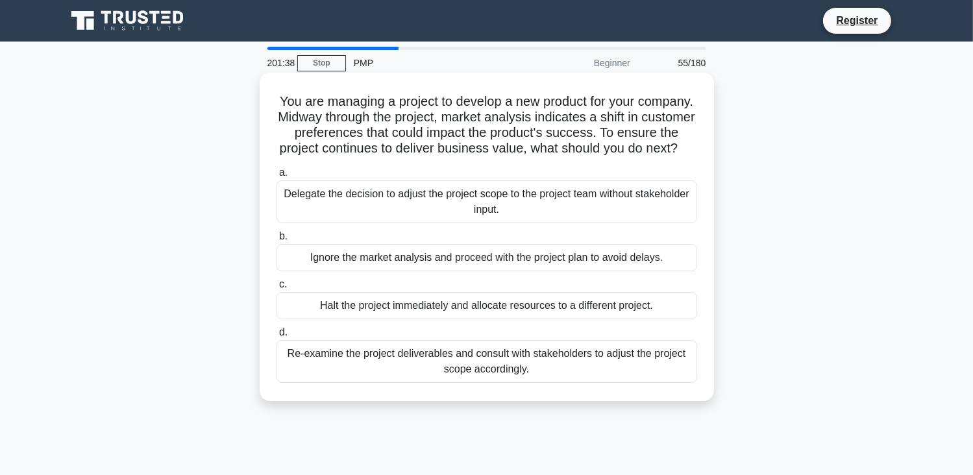
click at [525, 381] on div "Re-examine the project deliverables and consult with stakeholders to adjust the…" at bounding box center [487, 361] width 421 height 43
click at [277, 337] on input "d. Re-examine the project deliverables and consult with stakeholders to adjust …" at bounding box center [277, 333] width 0 height 8
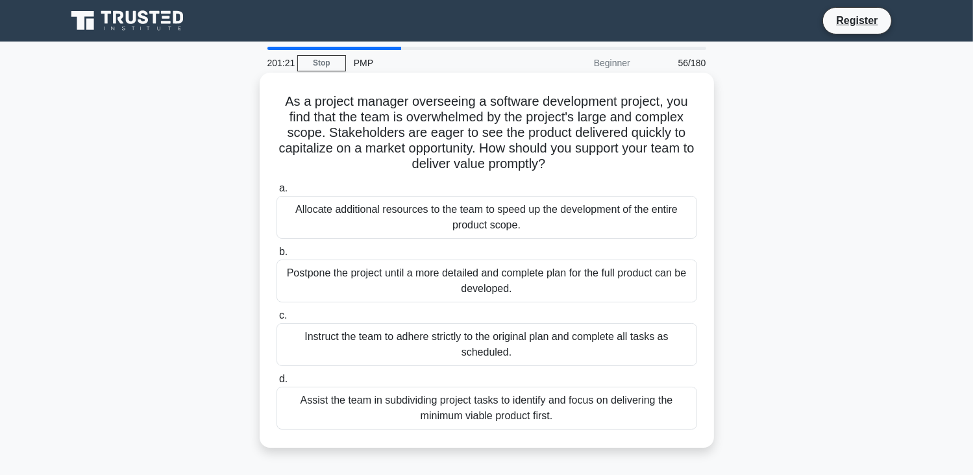
click at [384, 410] on div "Assist the team in subdividing project tasks to identify and focus on deliverin…" at bounding box center [487, 408] width 421 height 43
click at [277, 384] on input "d. Assist the team in subdividing project tasks to identify and focus on delive…" at bounding box center [277, 379] width 0 height 8
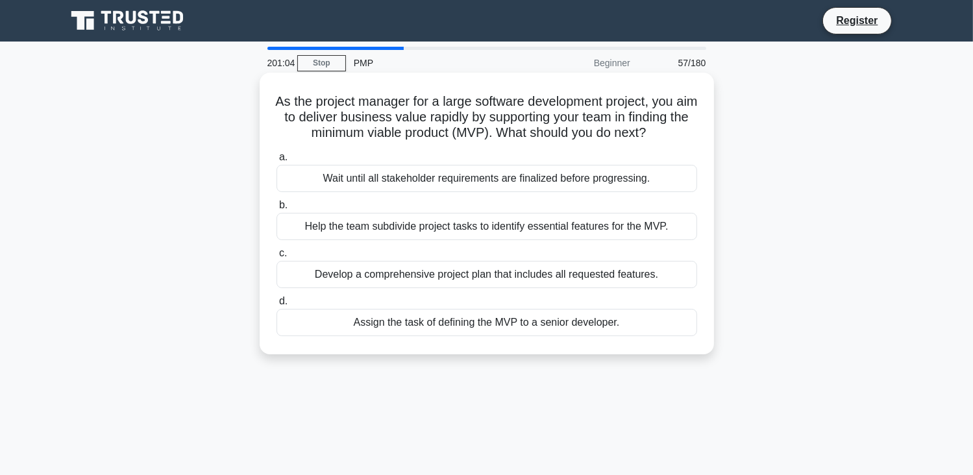
click at [377, 283] on div "Develop a comprehensive project plan that includes all requested features." at bounding box center [487, 274] width 421 height 27
click at [277, 258] on input "c. Develop a comprehensive project plan that includes all requested features." at bounding box center [277, 253] width 0 height 8
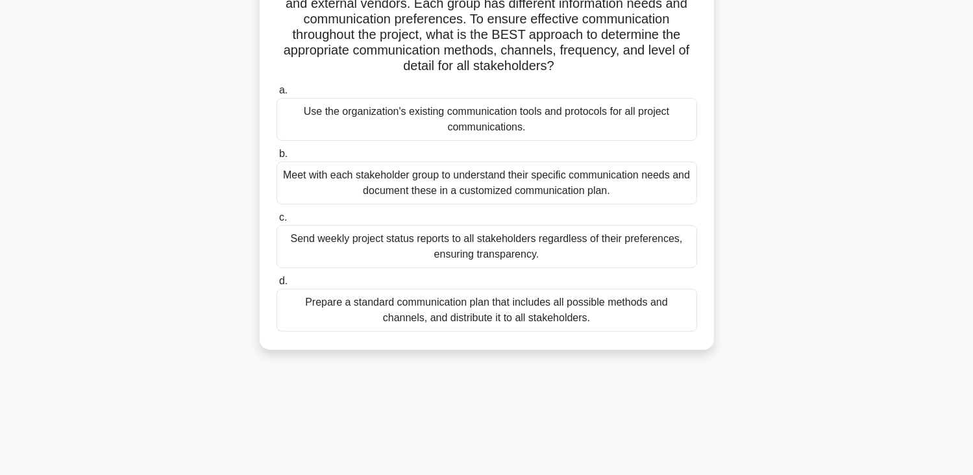
scroll to position [130, 0]
click at [378, 299] on div "Prepare a standard communication plan that includes all possible methods and ch…" at bounding box center [487, 309] width 421 height 43
click at [277, 285] on input "d. Prepare a standard communication plan that includes all possible methods and…" at bounding box center [277, 281] width 0 height 8
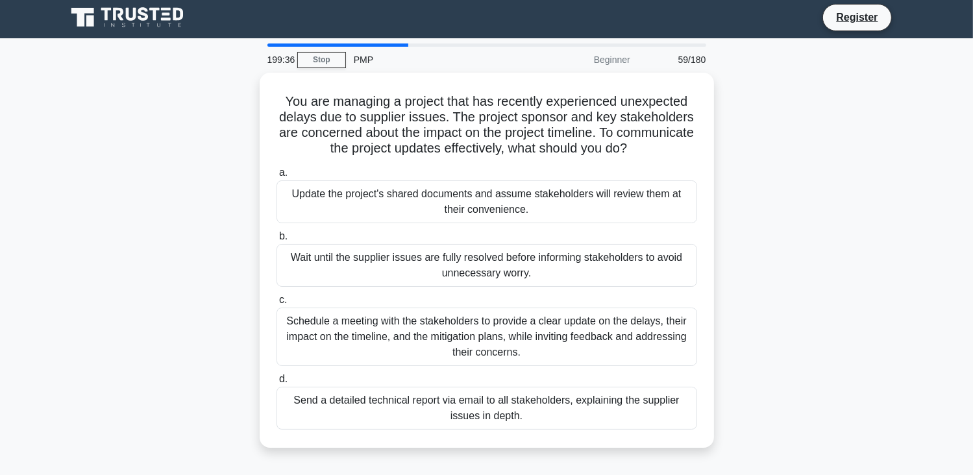
scroll to position [0, 0]
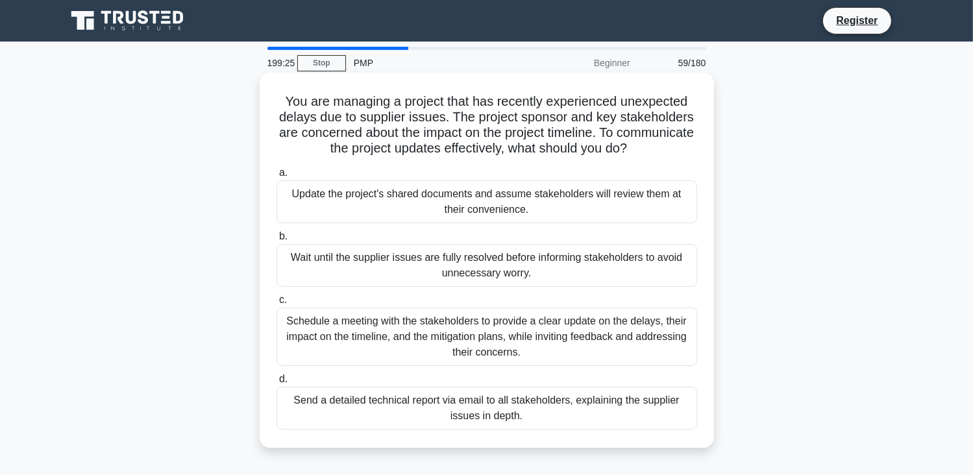
click at [414, 329] on div "Schedule a meeting with the stakeholders to provide a clear update on the delay…" at bounding box center [487, 337] width 421 height 58
click at [277, 305] on input "c. Schedule a meeting with the stakeholders to provide a clear update on the de…" at bounding box center [277, 300] width 0 height 8
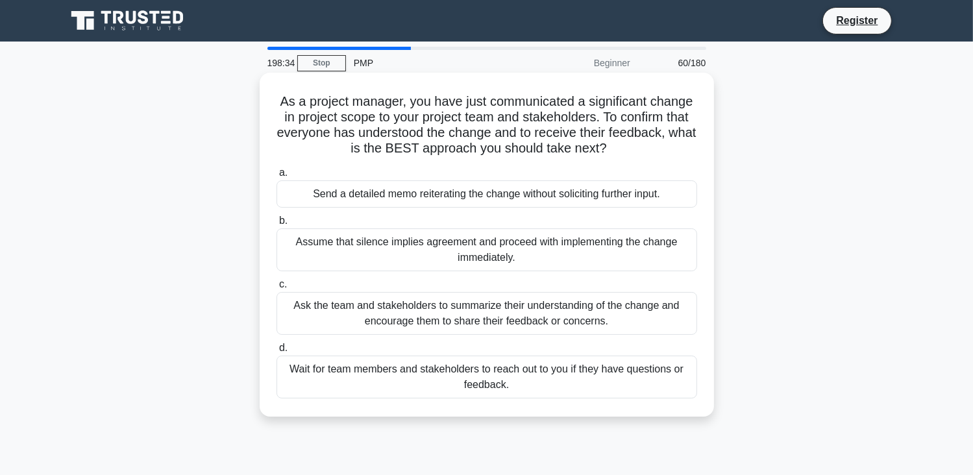
click at [313, 310] on div "Ask the team and stakeholders to summarize their understanding of the change an…" at bounding box center [487, 313] width 421 height 43
click at [277, 289] on input "c. Ask the team and stakeholders to summarize their understanding of the change…" at bounding box center [277, 285] width 0 height 8
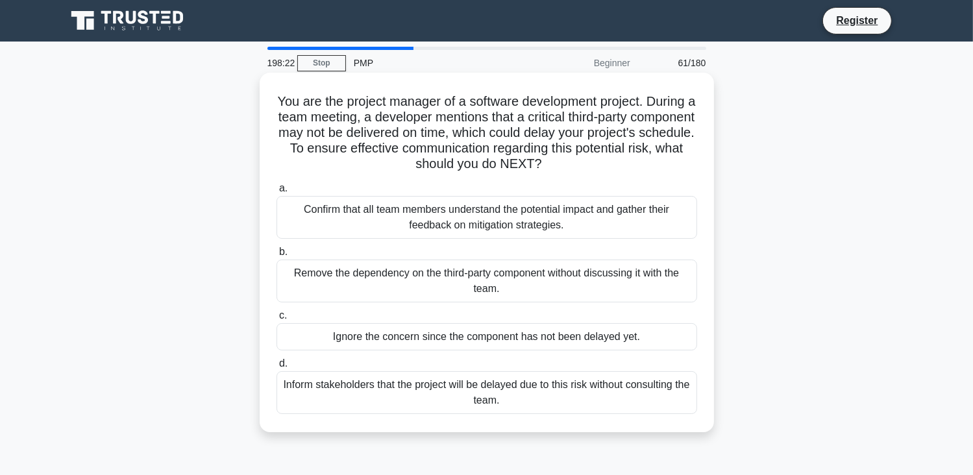
click at [420, 234] on div "Confirm that all team members understand the potential impact and gather their …" at bounding box center [487, 217] width 421 height 43
click at [277, 193] on input "a. Confirm that all team members understand the potential impact and gather the…" at bounding box center [277, 188] width 0 height 8
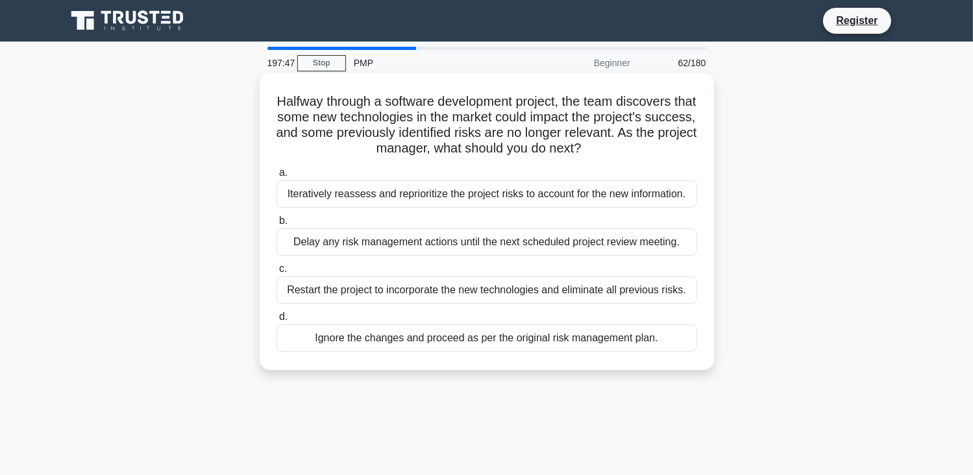
click at [350, 195] on div "Iteratively reassess and reprioritize the project risks to account for the new …" at bounding box center [487, 194] width 421 height 27
click at [277, 177] on input "a. Iteratively reassess and reprioritize the project risks to account for the n…" at bounding box center [277, 173] width 0 height 8
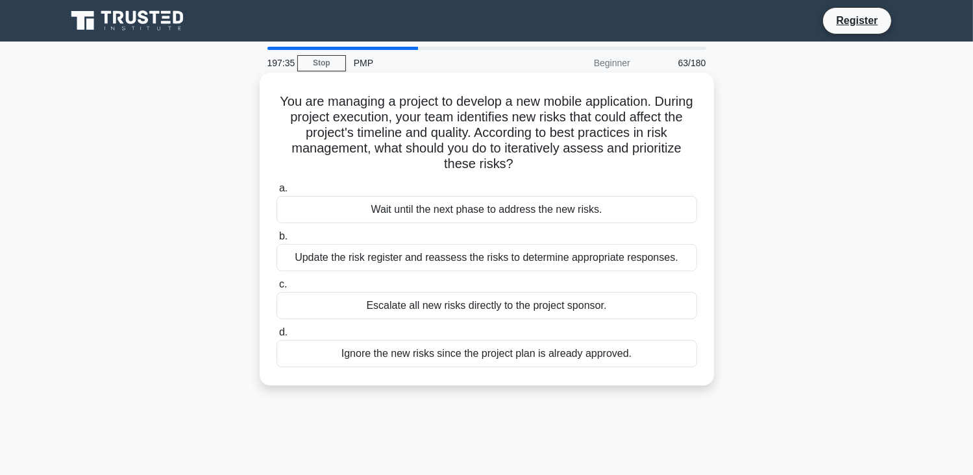
click at [349, 264] on div "Update the risk register and reassess the risks to determine appropriate respon…" at bounding box center [487, 257] width 421 height 27
click at [277, 241] on input "b. Update the risk register and reassess the risks to determine appropriate res…" at bounding box center [277, 236] width 0 height 8
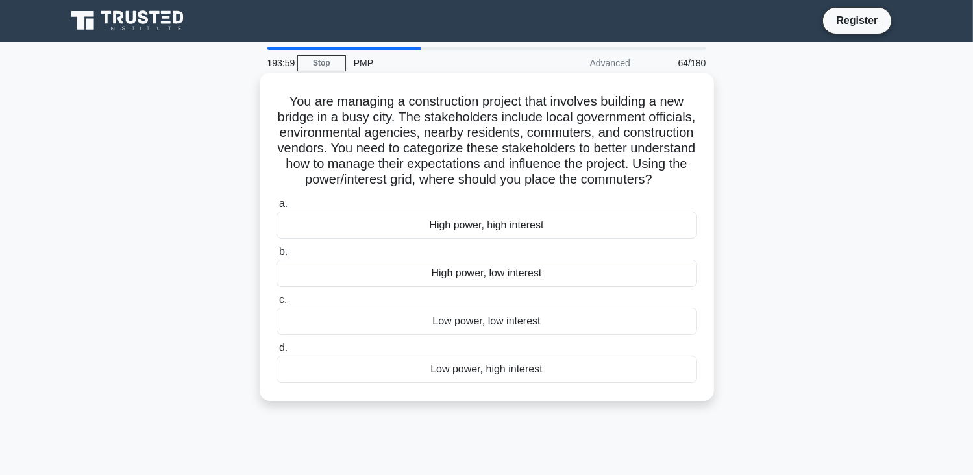
click at [505, 239] on div "High power, high interest" at bounding box center [487, 225] width 421 height 27
click at [277, 208] on input "a. High power, high interest" at bounding box center [277, 204] width 0 height 8
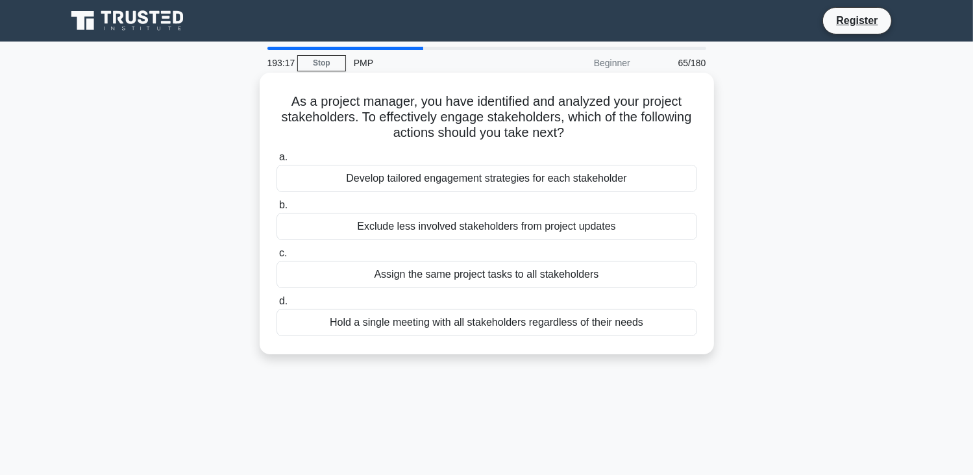
click at [466, 182] on div "Develop tailored engagement strategies for each stakeholder" at bounding box center [487, 178] width 421 height 27
click at [277, 162] on input "a. Develop tailored engagement strategies for each stakeholder" at bounding box center [277, 157] width 0 height 8
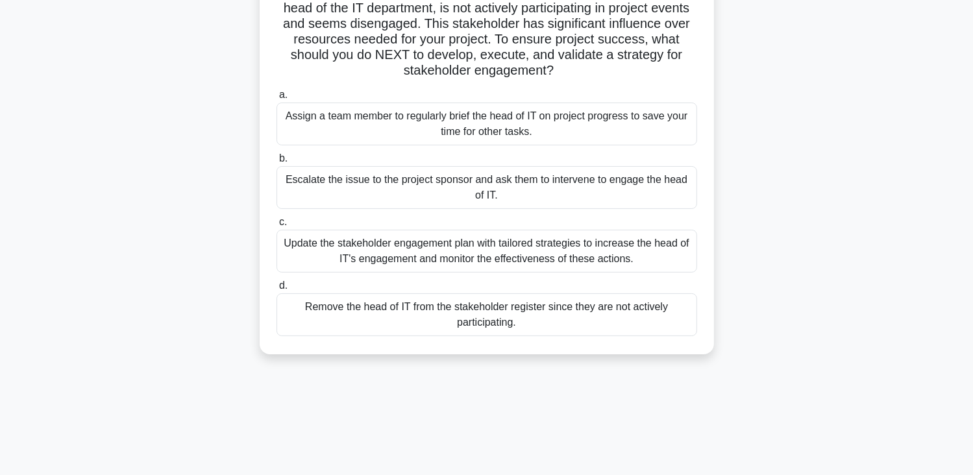
scroll to position [130, 0]
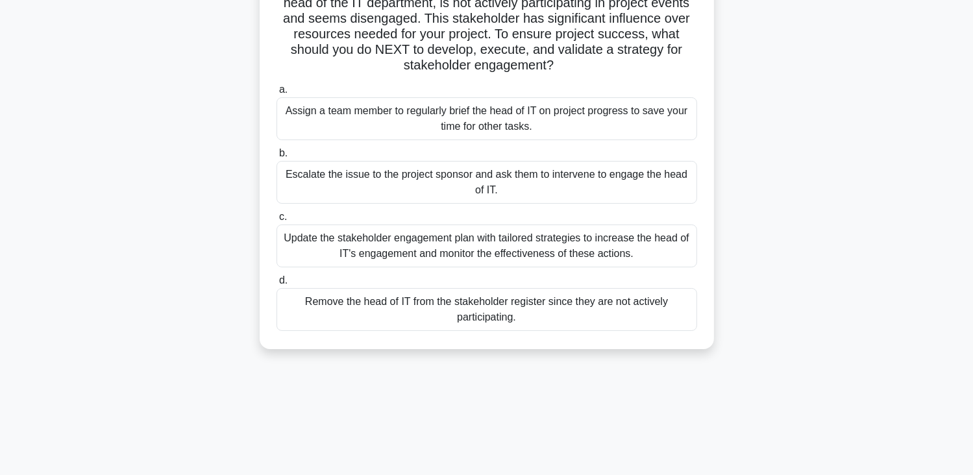
click at [445, 242] on div "Update the stakeholder engagement plan with tailored strategies to increase the…" at bounding box center [487, 246] width 421 height 43
click at [277, 221] on input "c. Update the stakeholder engagement plan with tailored strategies to increase …" at bounding box center [277, 217] width 0 height 8
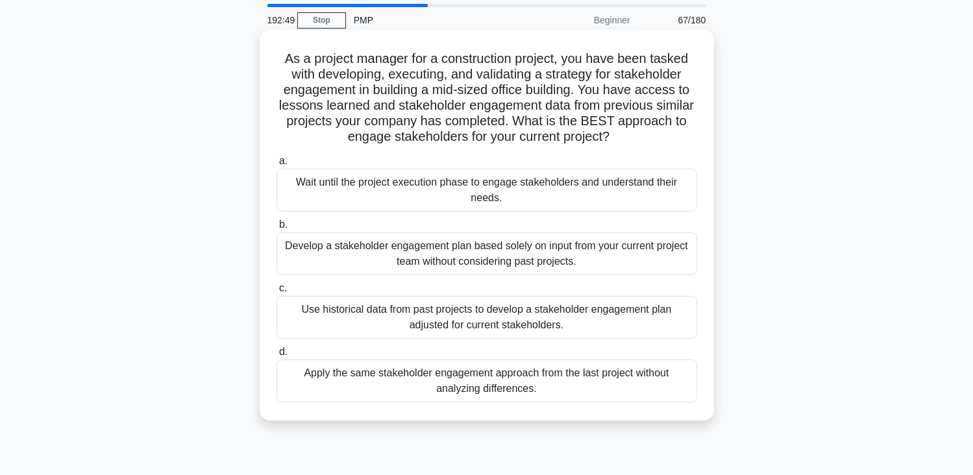
scroll to position [65, 0]
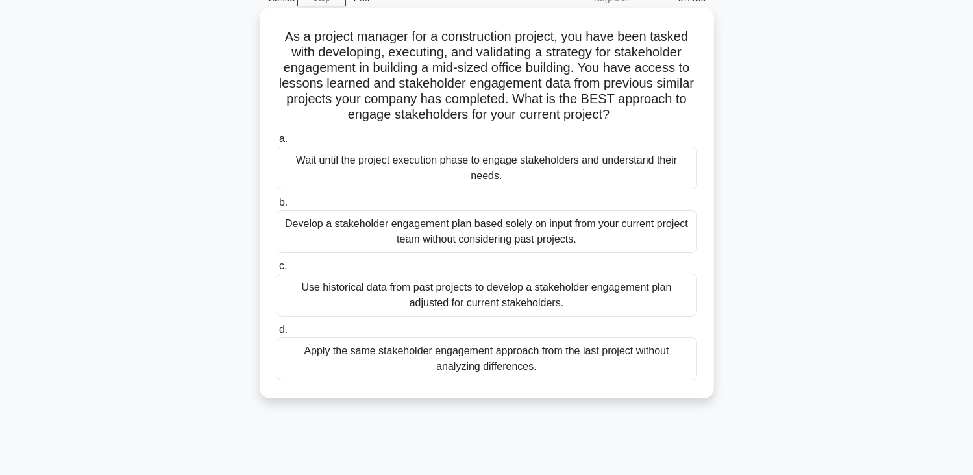
click at [452, 240] on div "Develop a stakeholder engagement plan based solely on input from your current p…" at bounding box center [487, 231] width 421 height 43
click at [277, 207] on input "b. Develop a stakeholder engagement plan based solely on input from your curren…" at bounding box center [277, 203] width 0 height 8
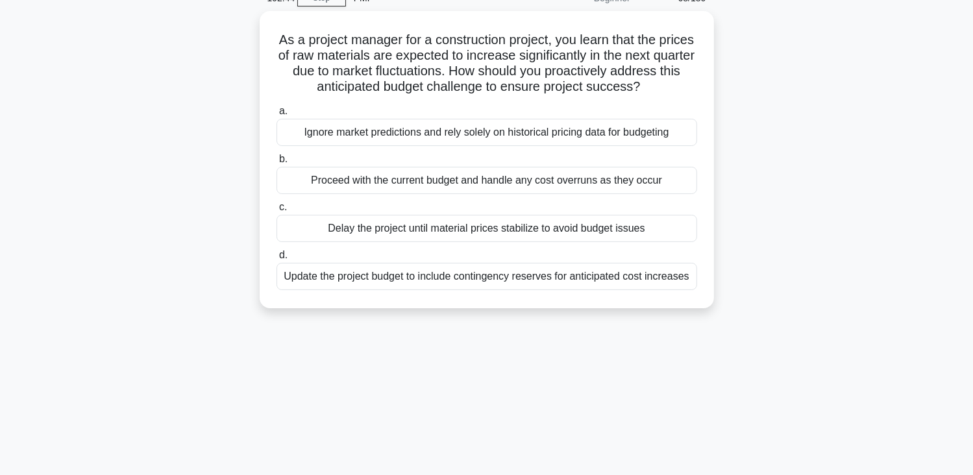
scroll to position [0, 0]
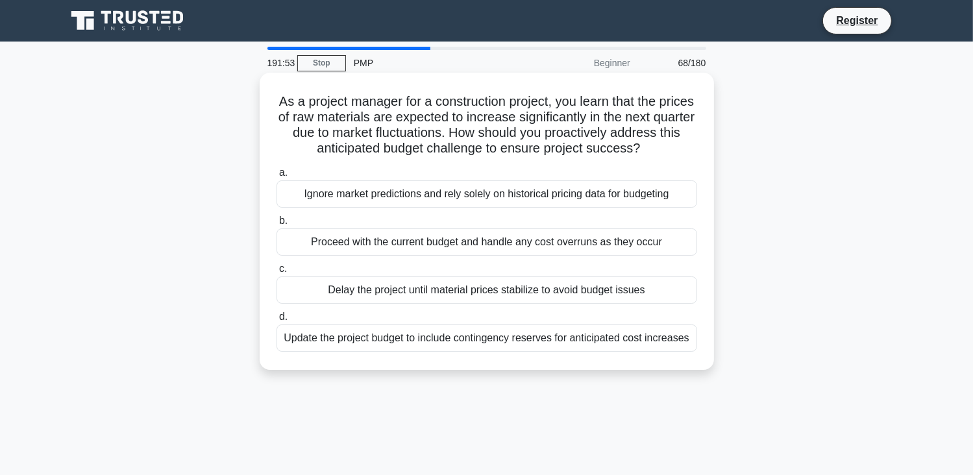
click at [370, 344] on div "Update the project budget to include contingency reserves for anticipated cost …" at bounding box center [487, 338] width 421 height 27
click at [277, 321] on input "d. Update the project budget to include contingency reserves for anticipated co…" at bounding box center [277, 317] width 0 height 8
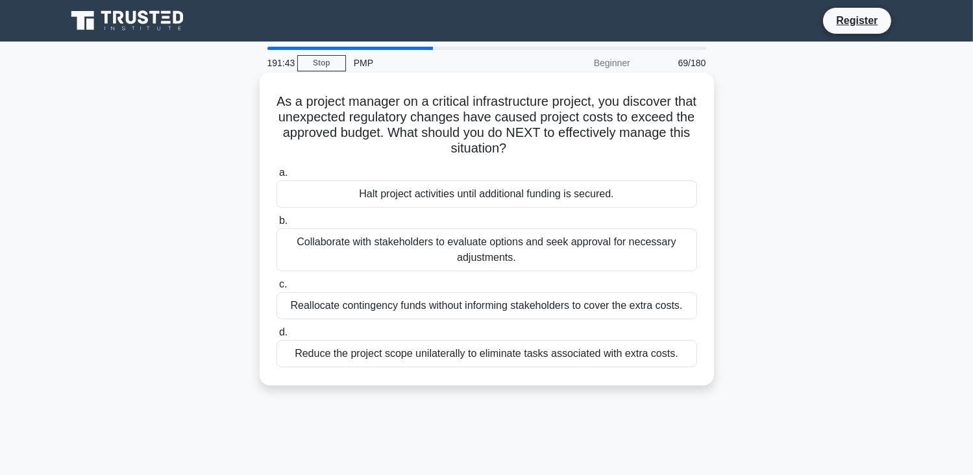
click at [372, 255] on div "Collaborate with stakeholders to evaluate options and seek approval for necessa…" at bounding box center [487, 250] width 421 height 43
click at [277, 225] on input "b. Collaborate with stakeholders to evaluate options and seek approval for nece…" at bounding box center [277, 221] width 0 height 8
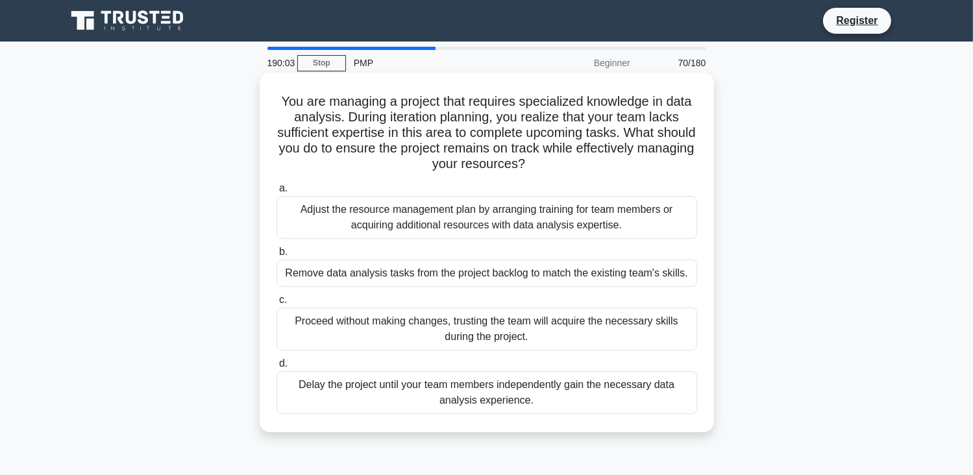
click at [369, 218] on div "Adjust the resource management plan by arranging training for team members or a…" at bounding box center [487, 217] width 421 height 43
click at [277, 193] on input "a. Adjust the resource management plan by arranging training for team members o…" at bounding box center [277, 188] width 0 height 8
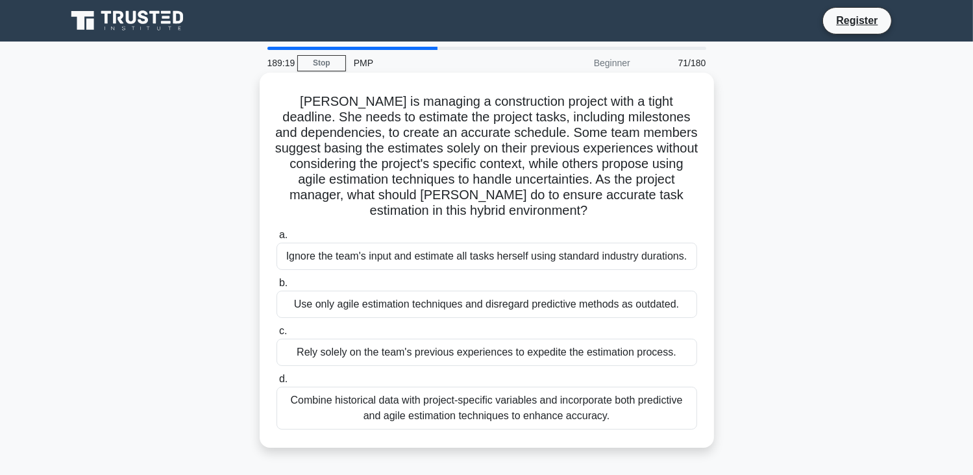
click at [362, 407] on div "Combine historical data with project-specific variables and incorporate both pr…" at bounding box center [487, 408] width 421 height 43
click at [277, 384] on input "d. Combine historical data with project-specific variables and incorporate both…" at bounding box center [277, 379] width 0 height 8
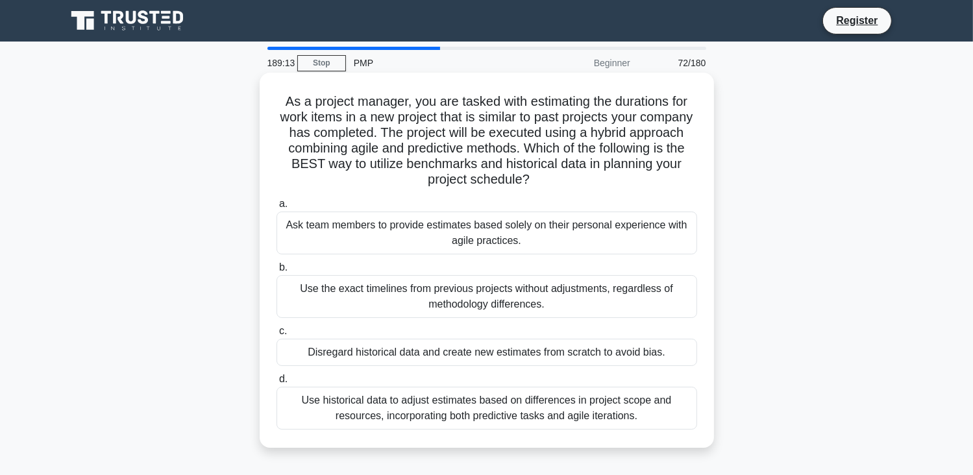
click at [353, 408] on div "Use historical data to adjust estimates based on differences in project scope a…" at bounding box center [487, 408] width 421 height 43
click at [277, 384] on input "d. Use historical data to adjust estimates based on differences in project scop…" at bounding box center [277, 379] width 0 height 8
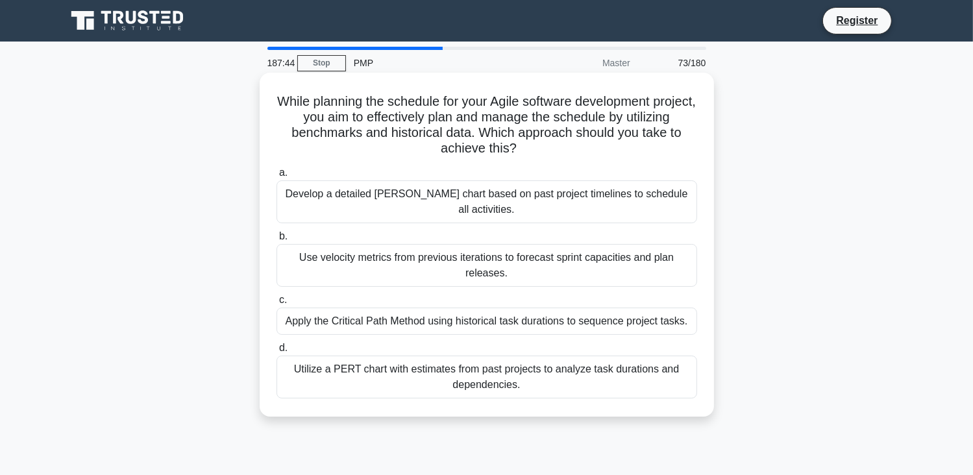
click at [370, 368] on div "Utilize a PERT chart with estimates from past projects to analyze task duration…" at bounding box center [487, 377] width 421 height 43
click at [277, 353] on input "d. Utilize a PERT chart with estimates from past projects to analyze task durat…" at bounding box center [277, 348] width 0 height 8
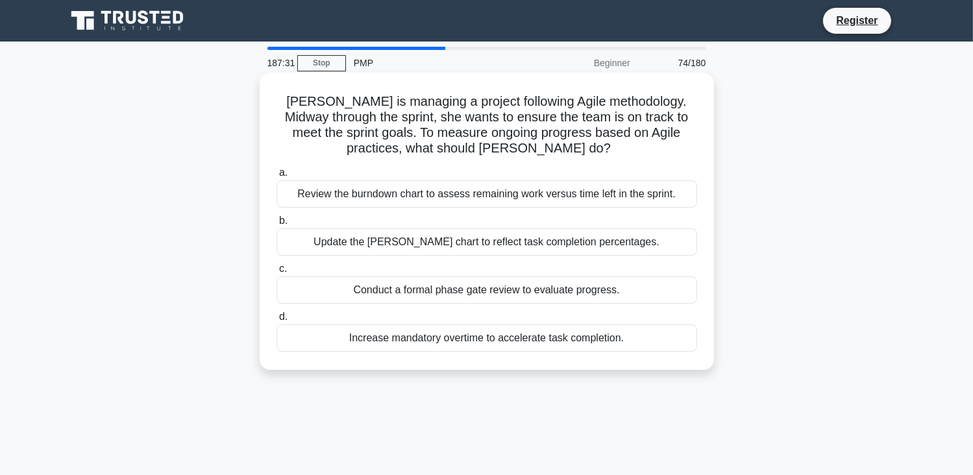
click at [414, 245] on div "Update the Gantt chart to reflect task completion percentages." at bounding box center [487, 242] width 421 height 27
click at [277, 225] on input "b. Update the Gantt chart to reflect task completion percentages." at bounding box center [277, 221] width 0 height 8
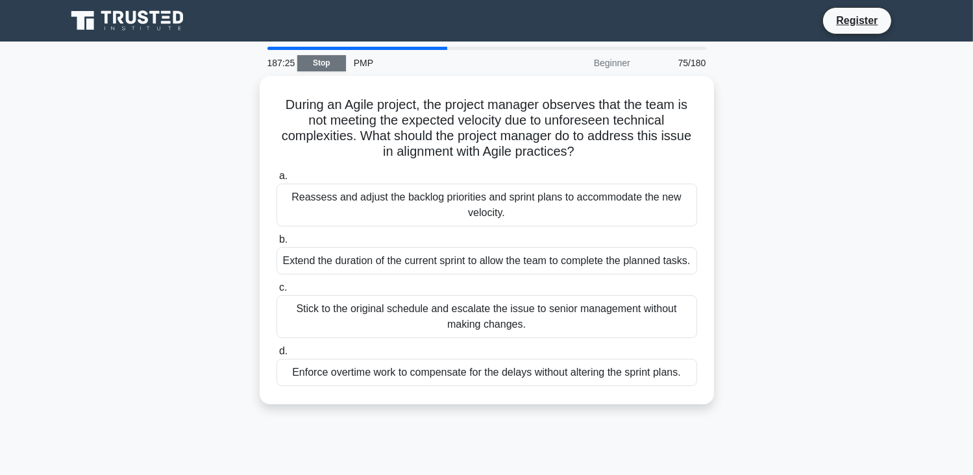
click at [334, 62] on link "Stop" at bounding box center [321, 63] width 49 height 16
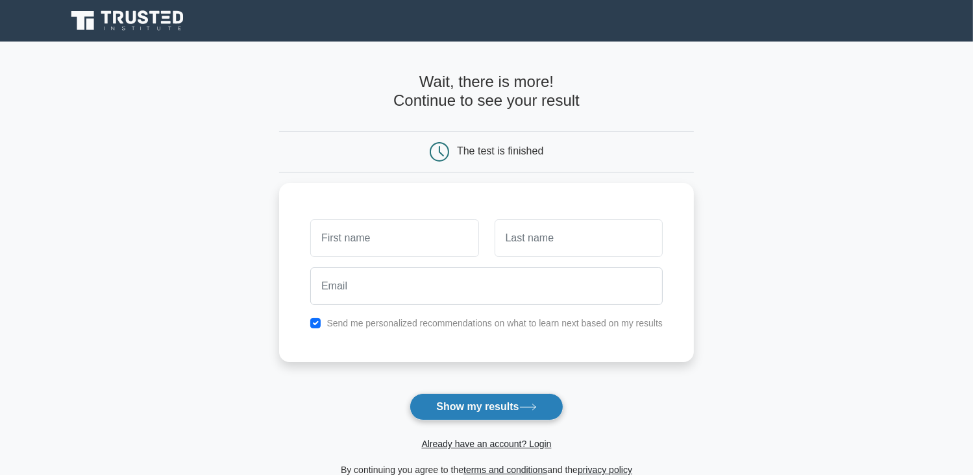
click at [494, 412] on button "Show my results" at bounding box center [486, 407] width 153 height 27
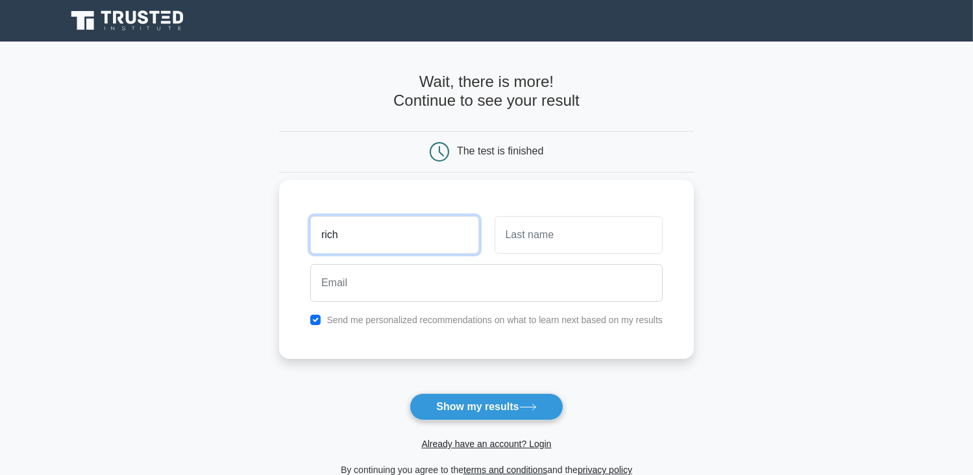
type input "rich"
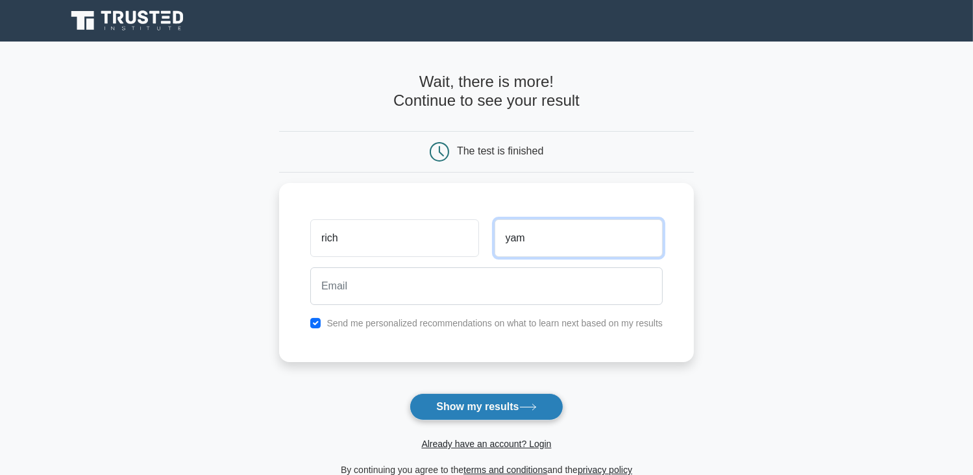
type input "yam"
click at [512, 407] on button "Show my results" at bounding box center [486, 407] width 153 height 27
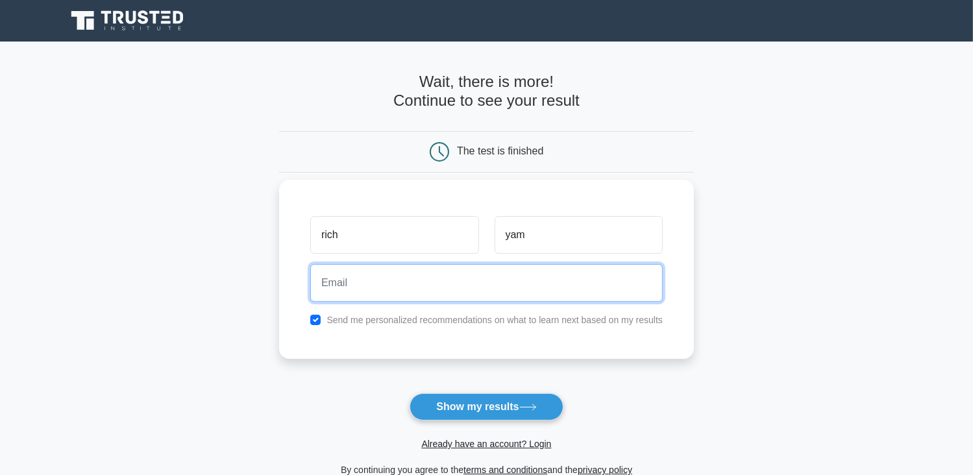
click at [320, 290] on input "email" at bounding box center [486, 283] width 353 height 38
type input "[EMAIL_ADDRESS][DOMAIN_NAME]"
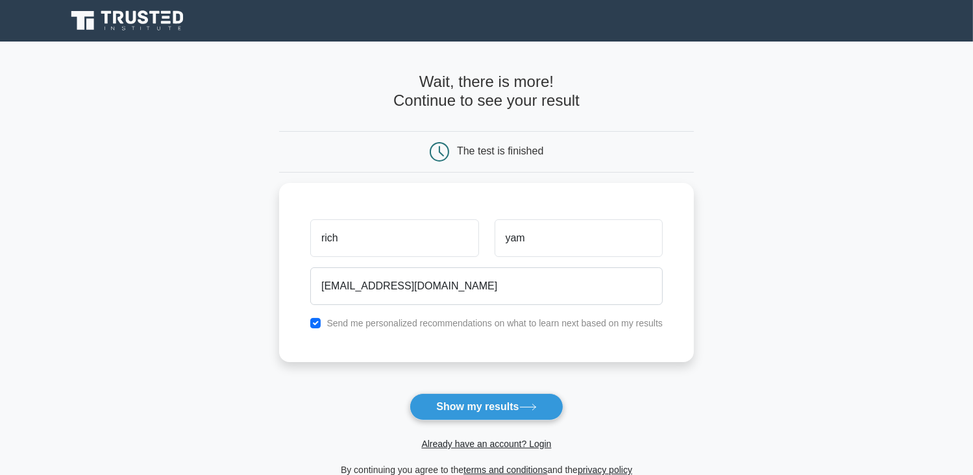
click at [478, 405] on button "Show my results" at bounding box center [486, 407] width 153 height 27
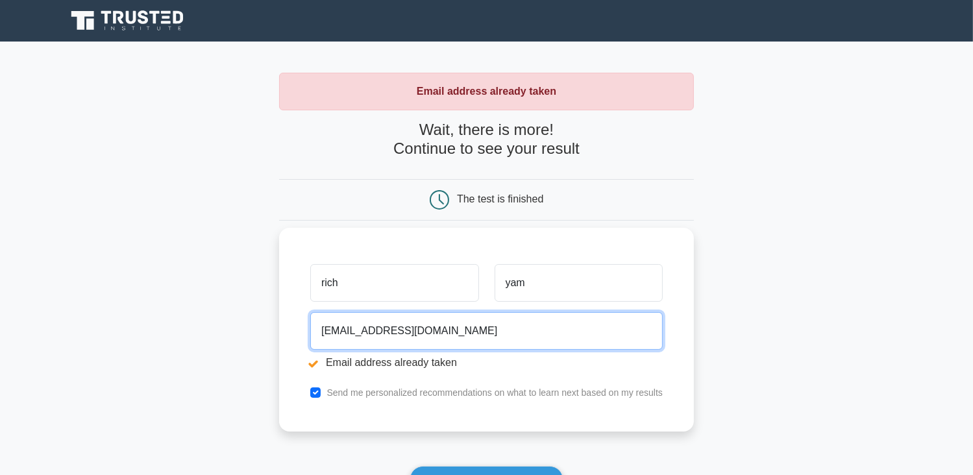
drag, startPoint x: 460, startPoint y: 328, endPoint x: 292, endPoint y: 341, distance: 168.0
click at [292, 341] on div "rich yam mensahvigilant67@gmail.com Email address already taken Send me persona…" at bounding box center [486, 330] width 415 height 204
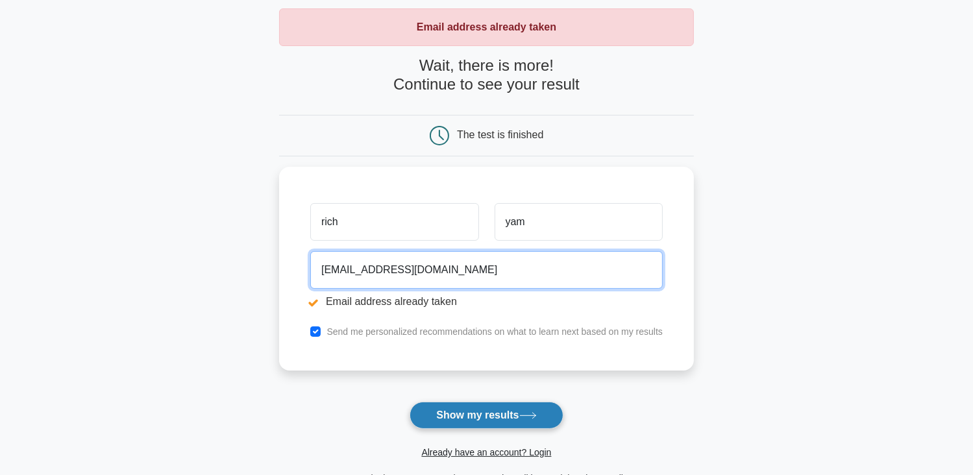
scroll to position [65, 0]
type input "ryamoah@ecggh.com"
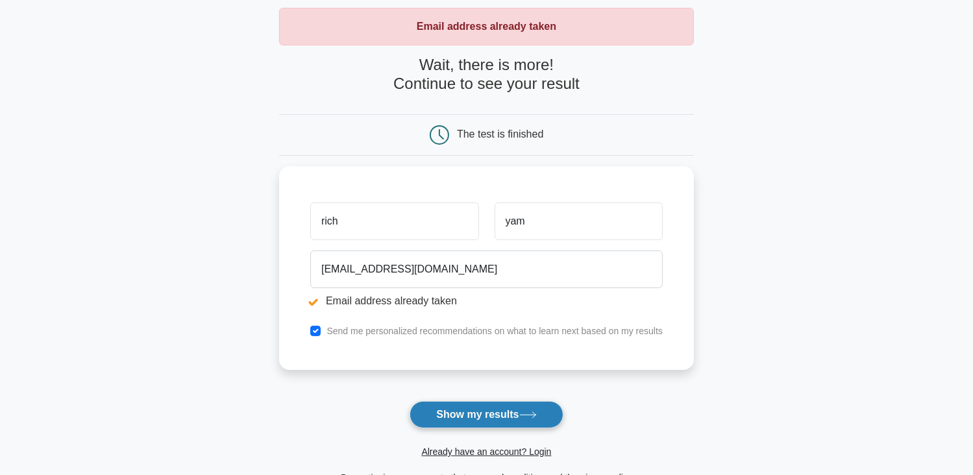
click at [466, 418] on button "Show my results" at bounding box center [486, 414] width 153 height 27
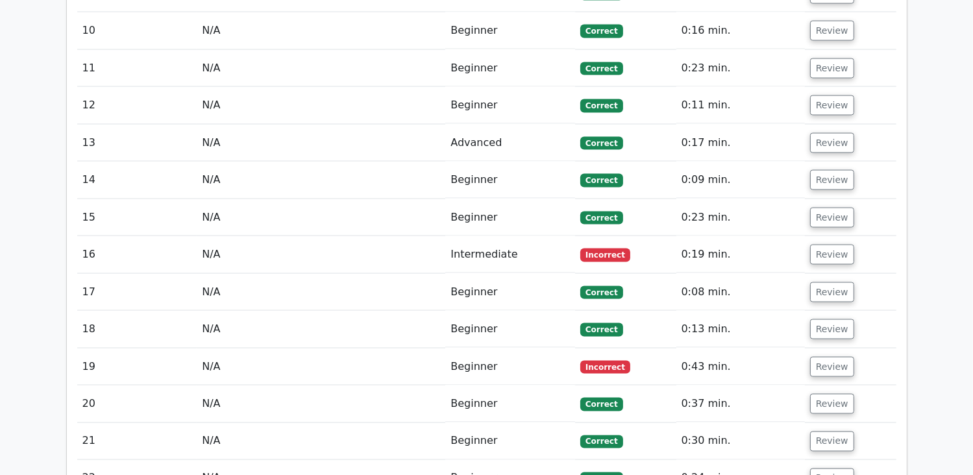
scroll to position [2013, 0]
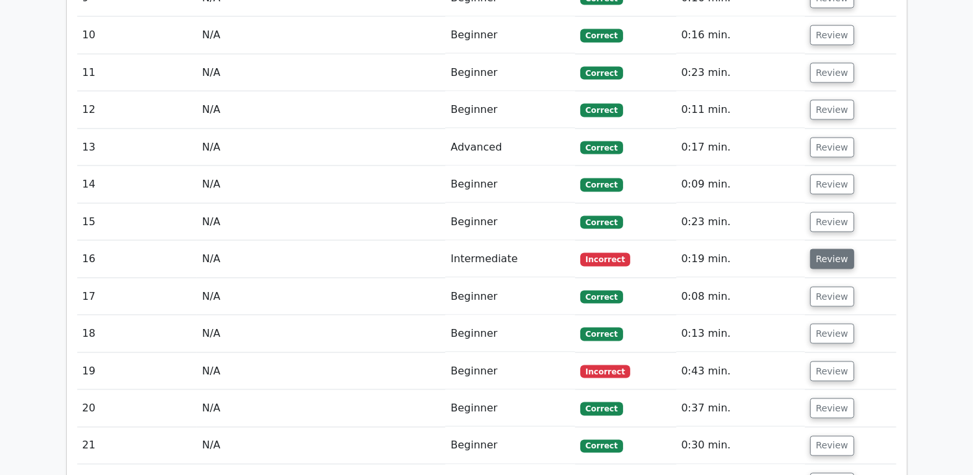
click at [819, 249] on button "Review" at bounding box center [832, 259] width 44 height 20
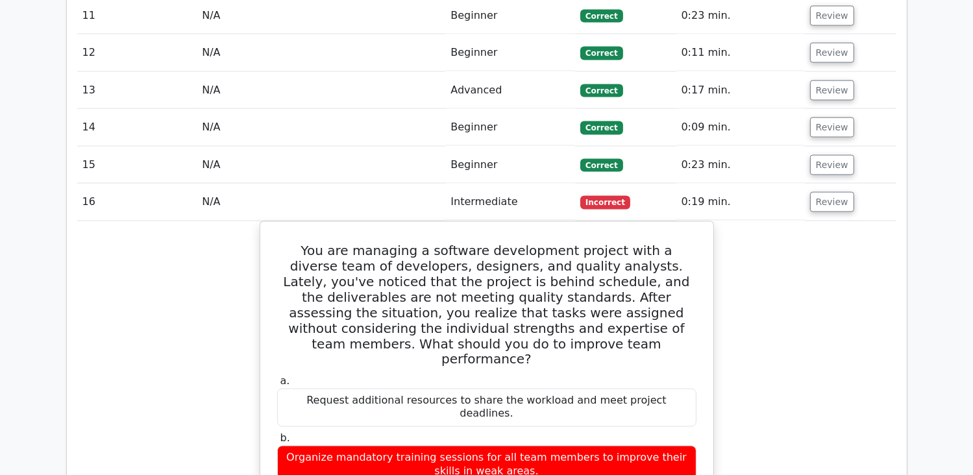
scroll to position [1948, 0]
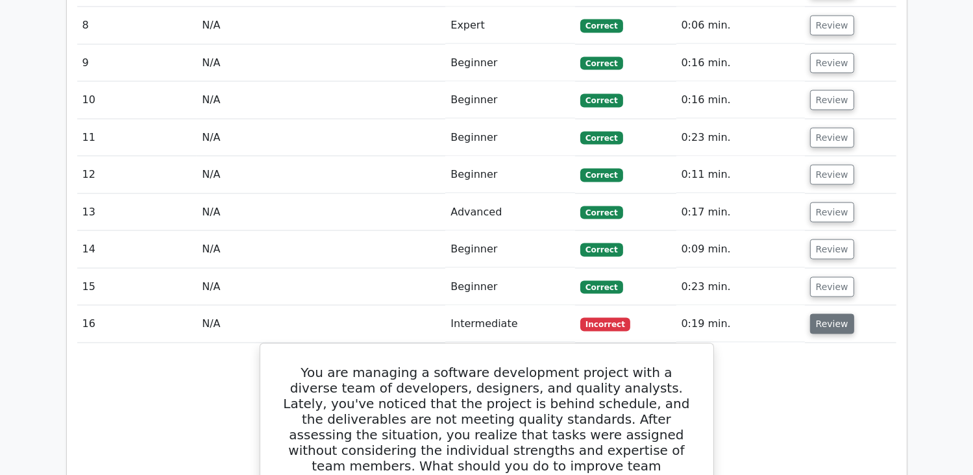
click at [820, 314] on button "Review" at bounding box center [832, 324] width 44 height 20
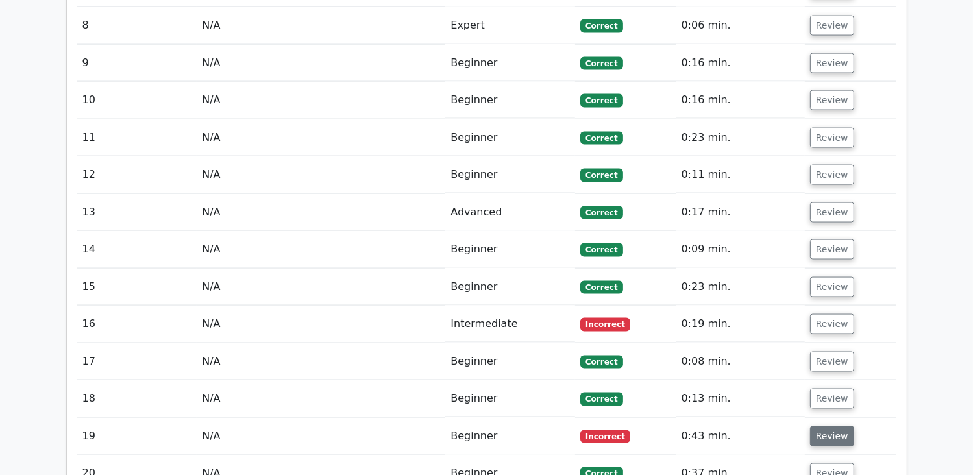
click at [829, 427] on button "Review" at bounding box center [832, 437] width 44 height 20
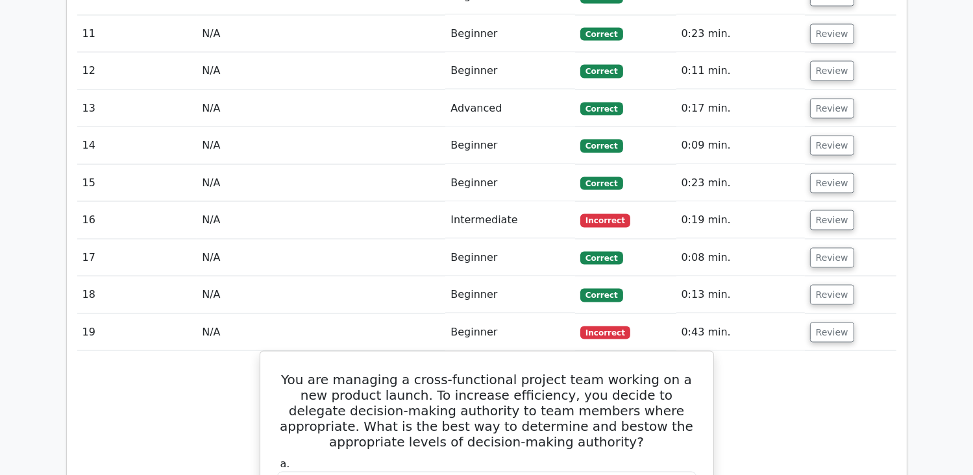
scroll to position [2013, 0]
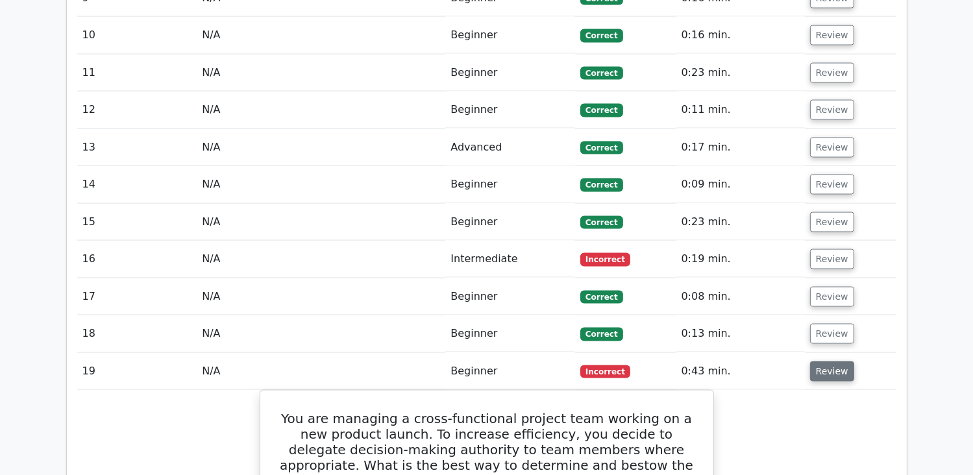
click at [817, 362] on button "Review" at bounding box center [832, 372] width 44 height 20
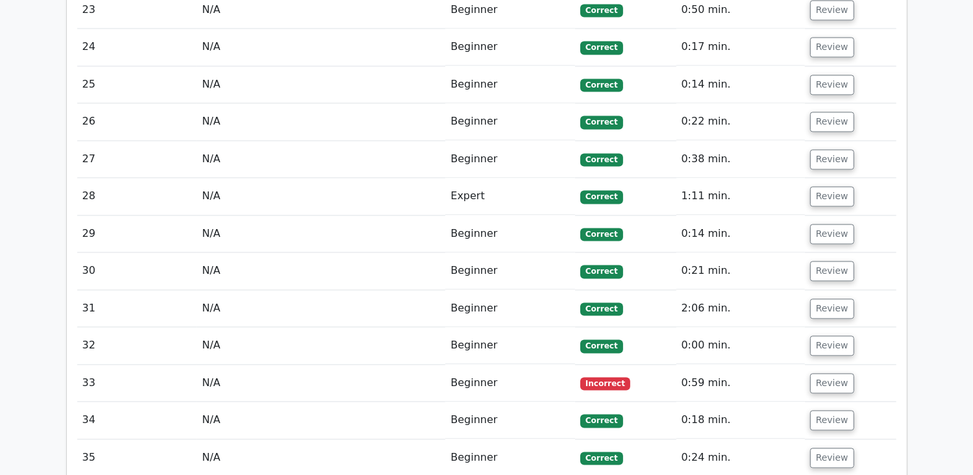
scroll to position [2533, 0]
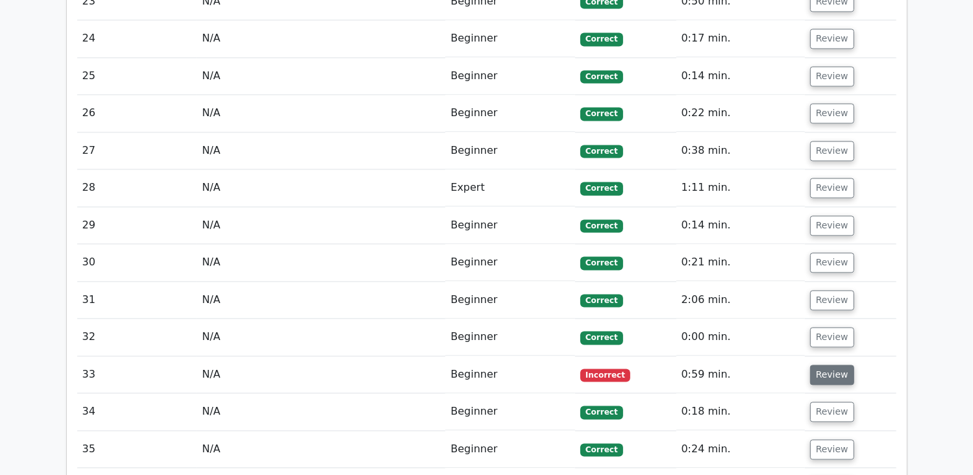
click at [827, 365] on button "Review" at bounding box center [832, 375] width 44 height 20
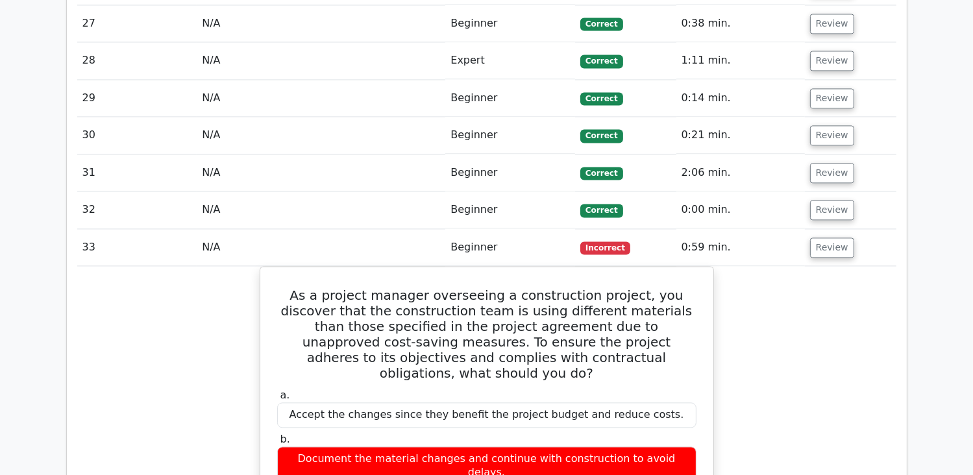
scroll to position [2663, 0]
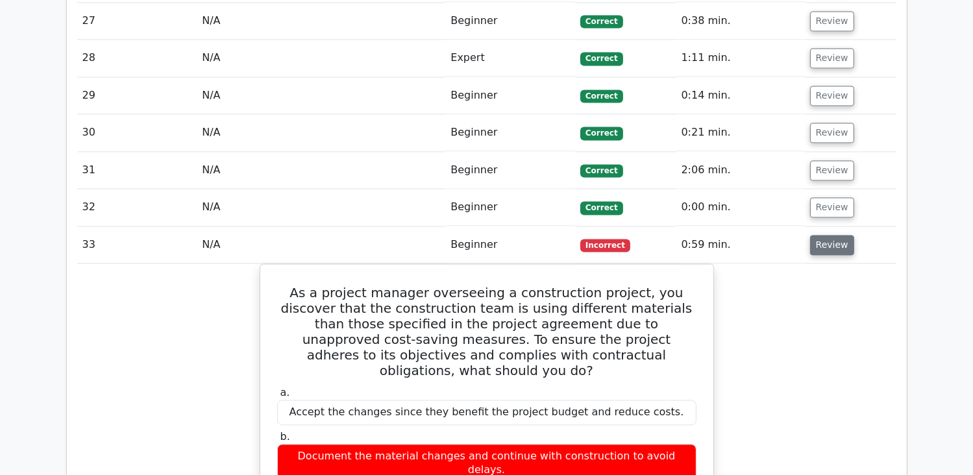
click at [823, 235] on button "Review" at bounding box center [832, 245] width 44 height 20
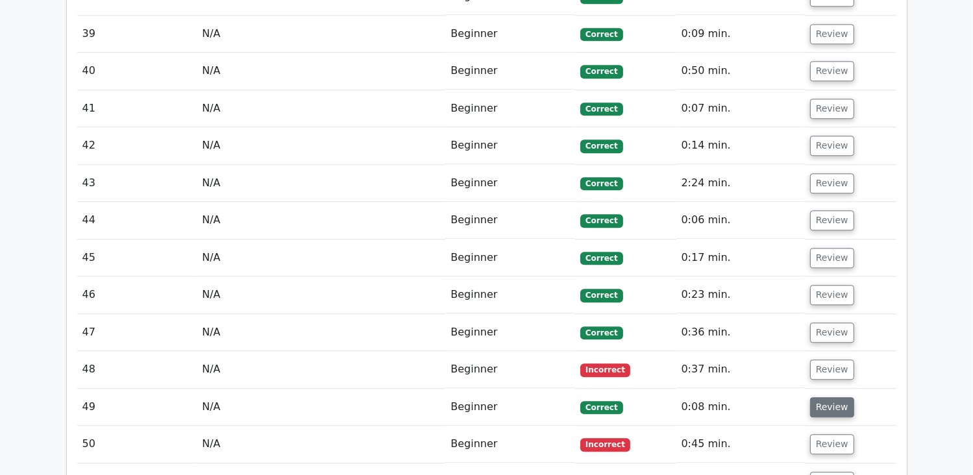
scroll to position [3117, 0]
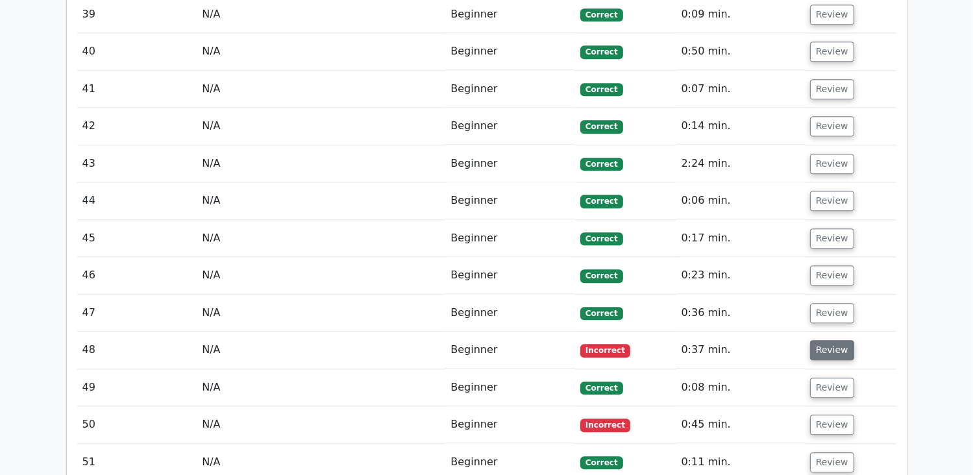
click at [831, 340] on button "Review" at bounding box center [832, 350] width 44 height 20
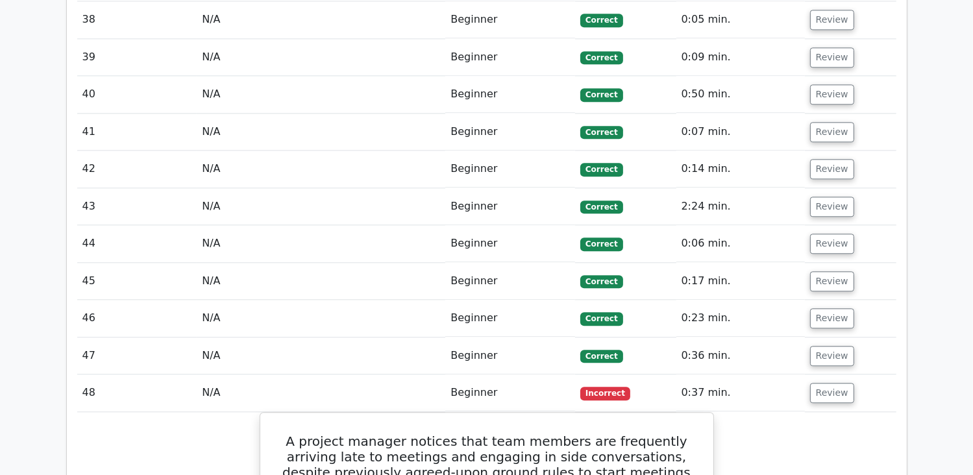
scroll to position [3052, 0]
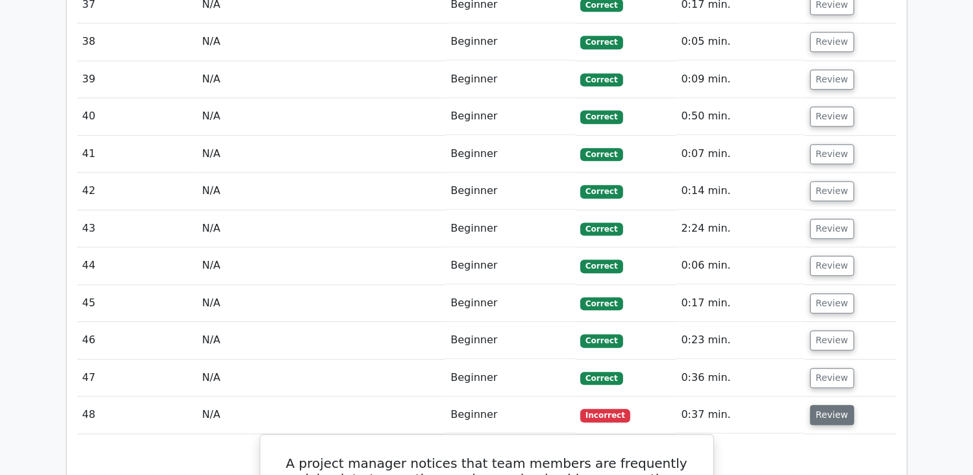
click at [833, 405] on button "Review" at bounding box center [832, 415] width 44 height 20
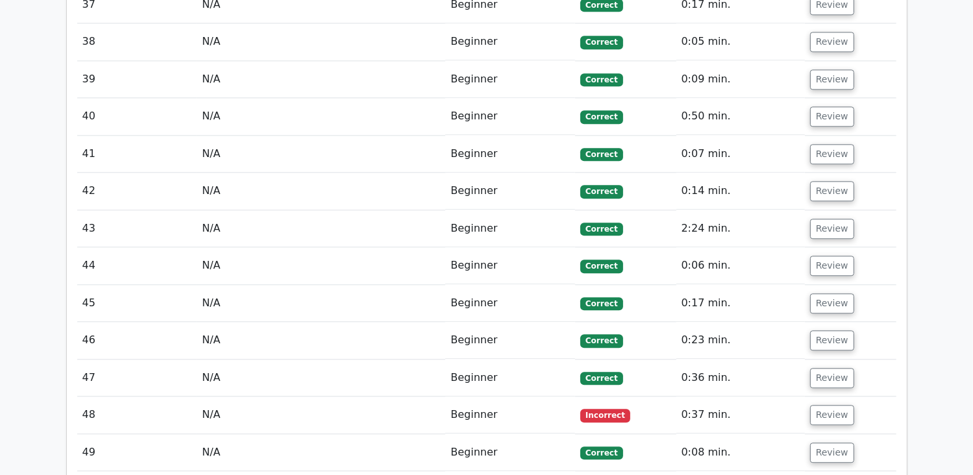
scroll to position [3117, 0]
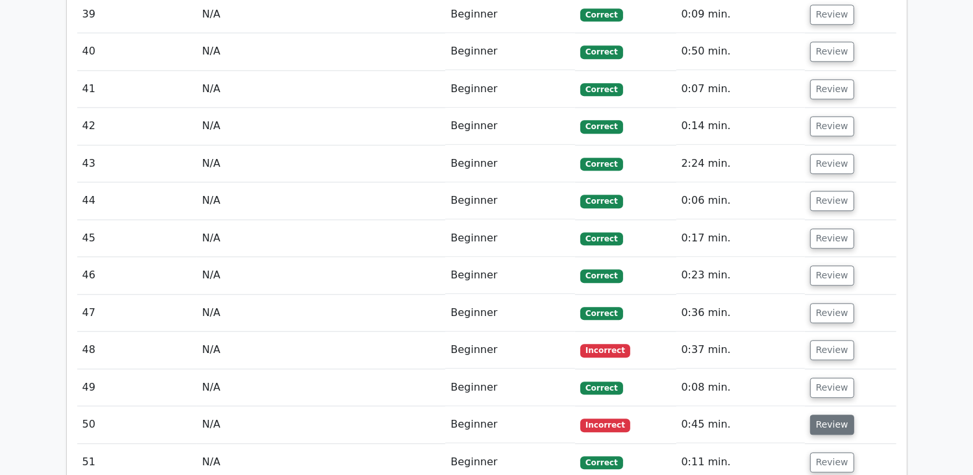
click at [813, 415] on button "Review" at bounding box center [832, 425] width 44 height 20
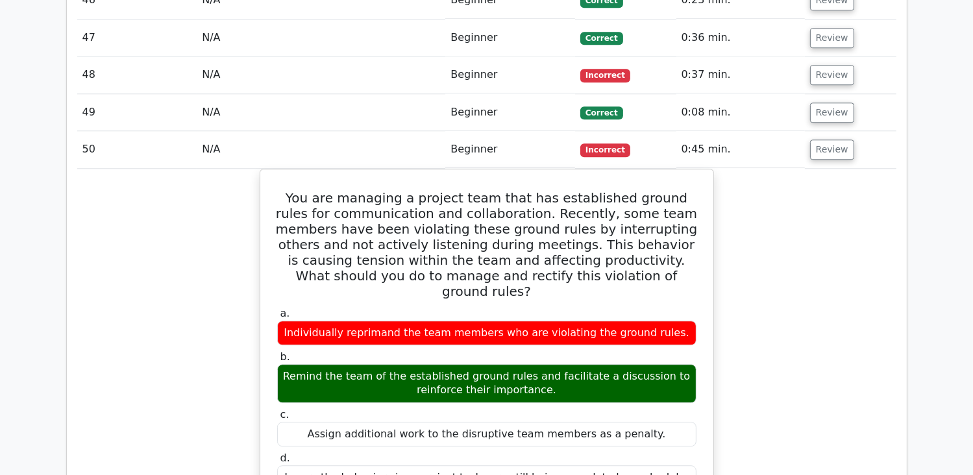
scroll to position [3312, 0]
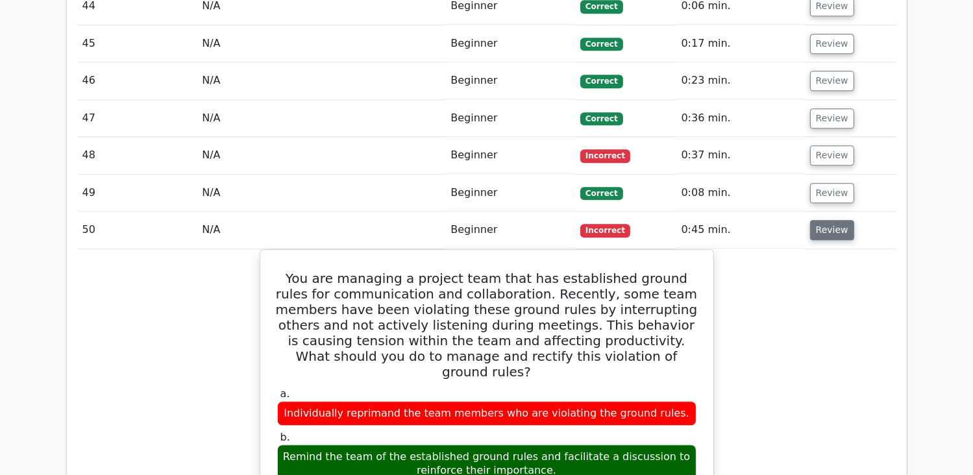
click at [834, 220] on button "Review" at bounding box center [832, 230] width 44 height 20
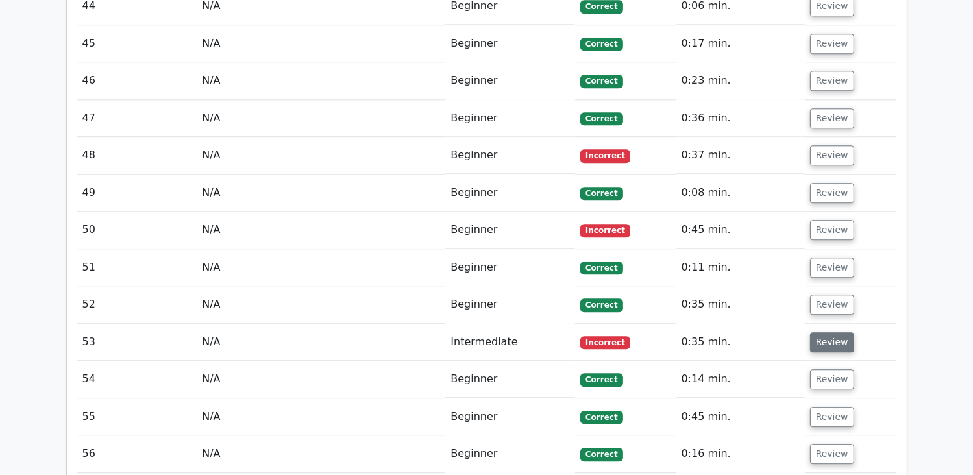
click at [829, 332] on button "Review" at bounding box center [832, 342] width 44 height 20
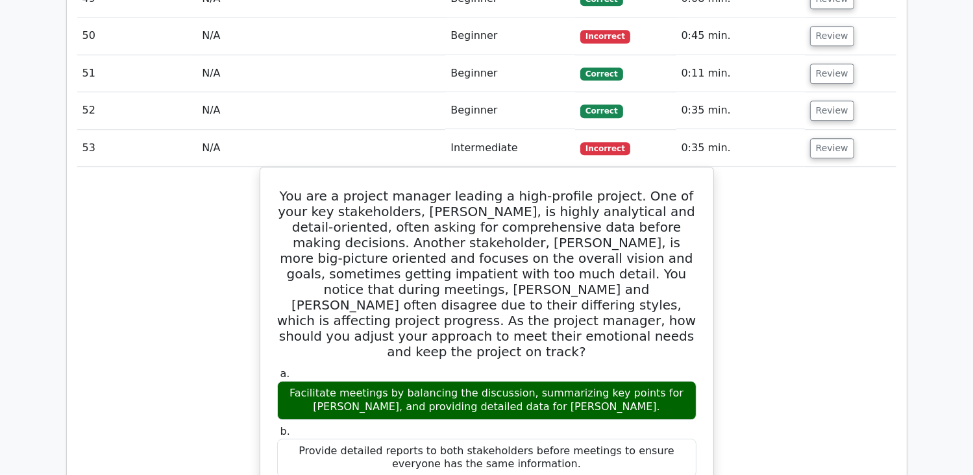
scroll to position [3507, 0]
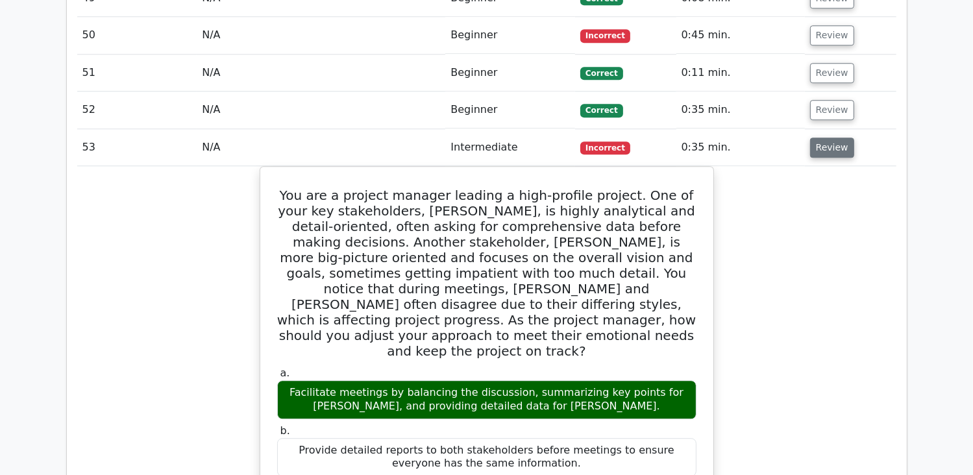
click at [831, 138] on button "Review" at bounding box center [832, 148] width 44 height 20
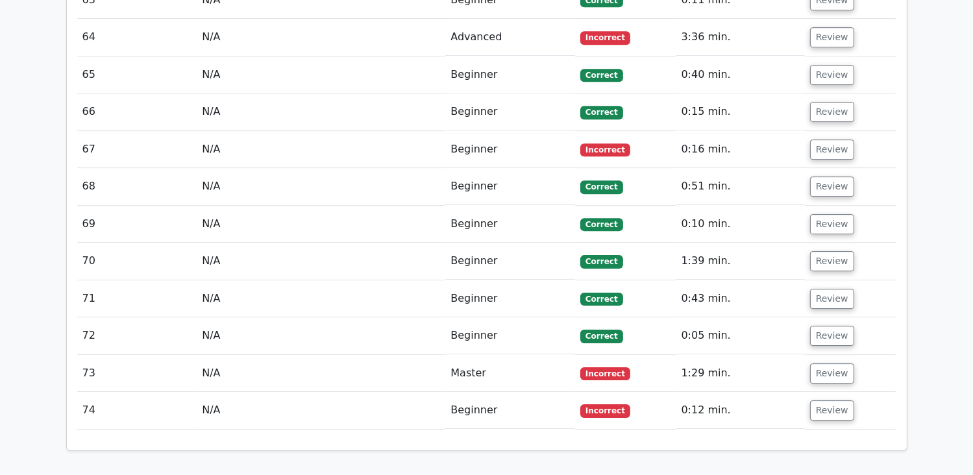
scroll to position [4026, 0]
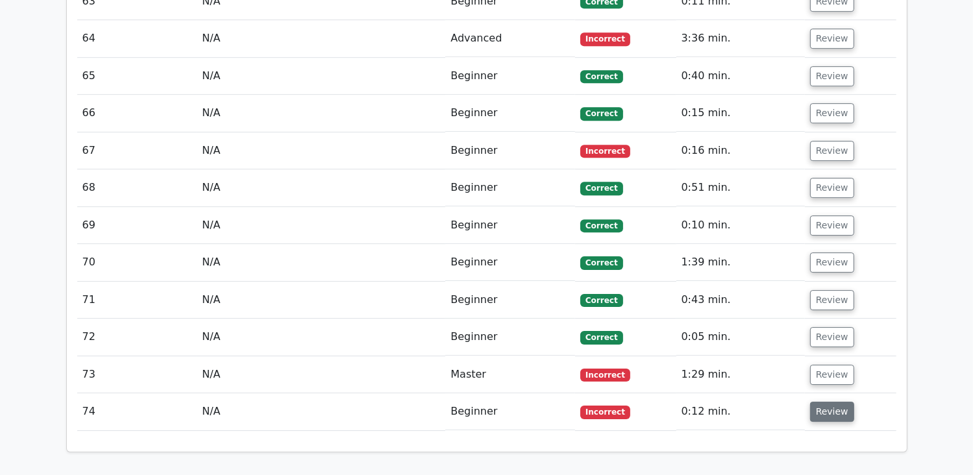
click at [823, 402] on button "Review" at bounding box center [832, 412] width 44 height 20
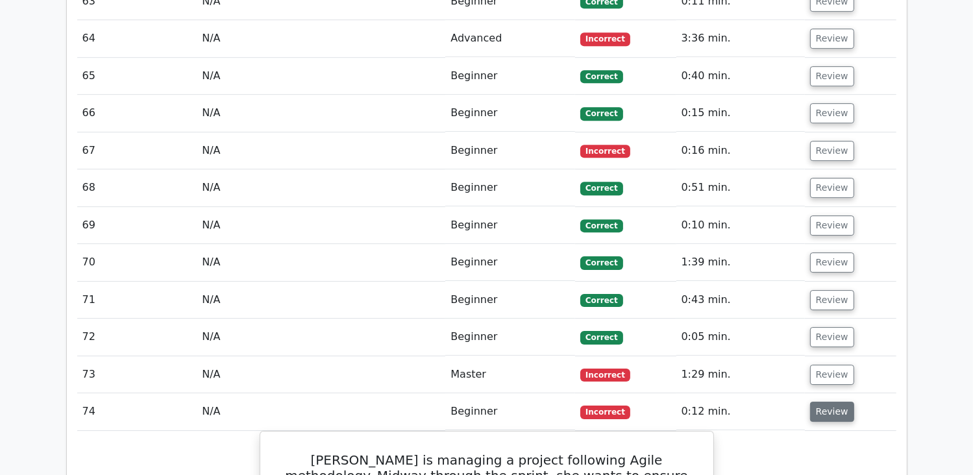
click at [819, 402] on button "Review" at bounding box center [832, 412] width 44 height 20
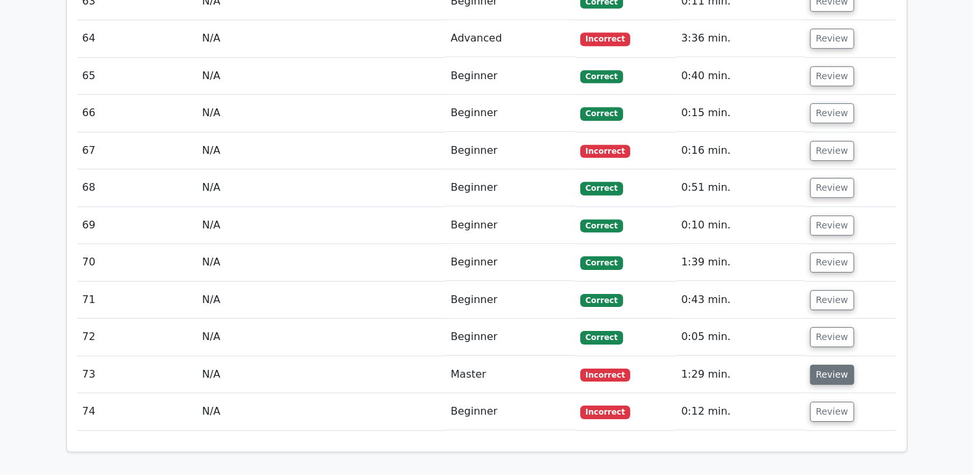
click at [827, 365] on button "Review" at bounding box center [832, 375] width 44 height 20
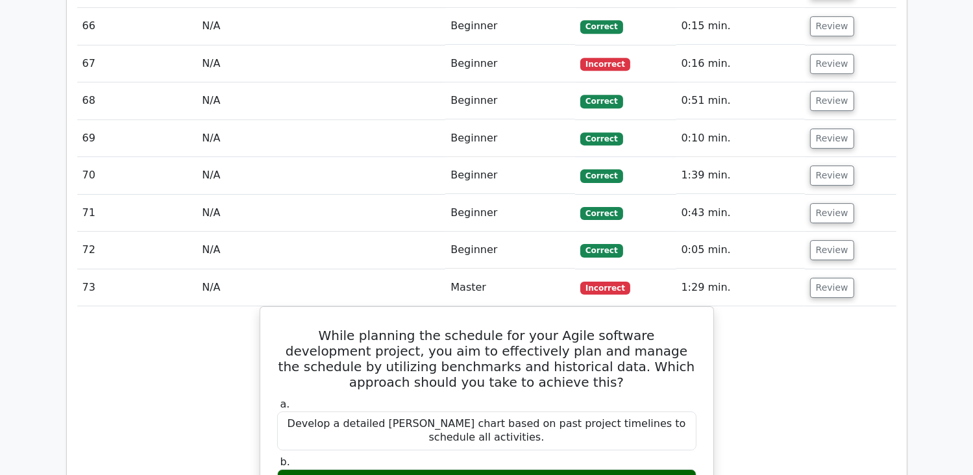
scroll to position [4091, 0]
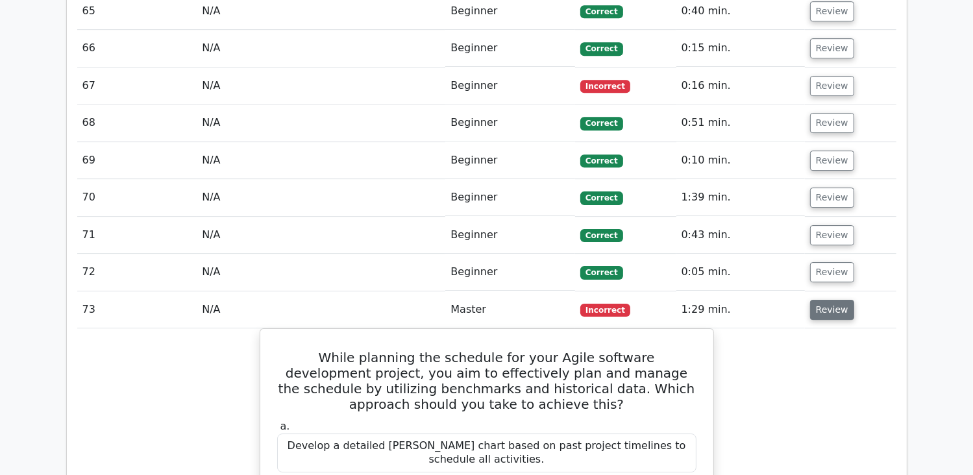
click at [826, 300] on button "Review" at bounding box center [832, 310] width 44 height 20
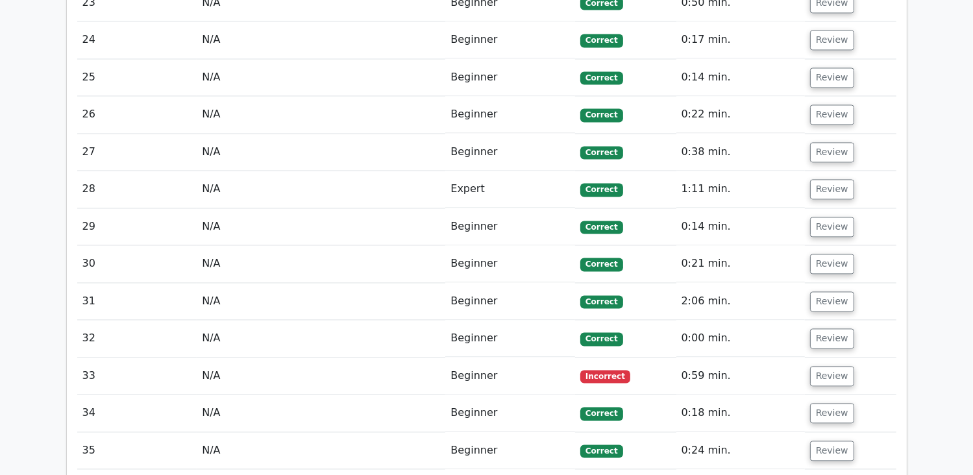
scroll to position [2533, 0]
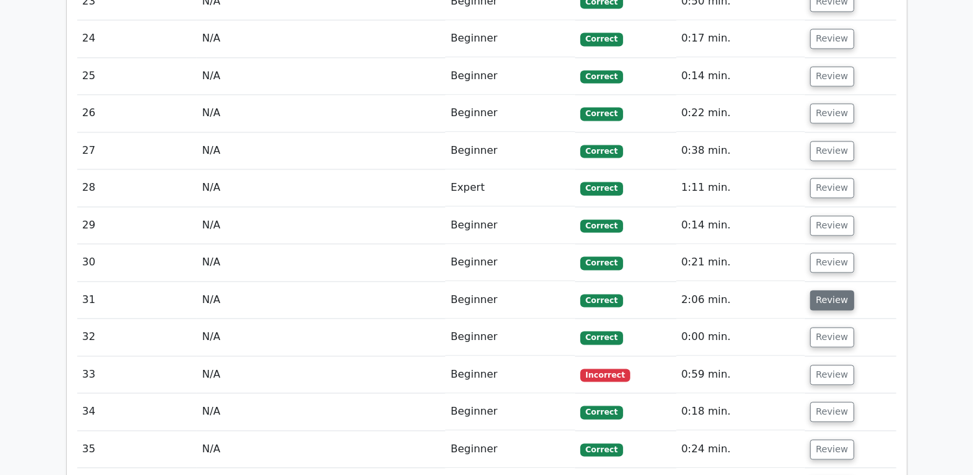
click at [818, 290] on button "Review" at bounding box center [832, 300] width 44 height 20
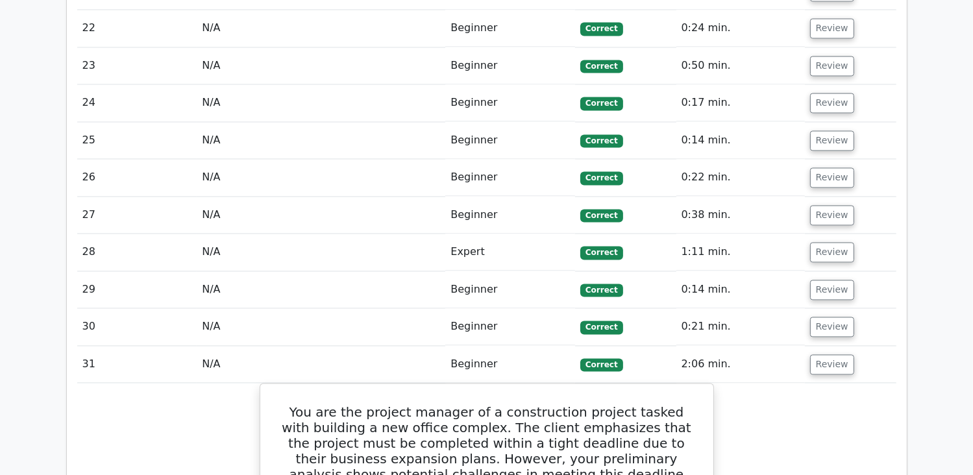
scroll to position [2468, 0]
click at [823, 355] on button "Review" at bounding box center [832, 365] width 44 height 20
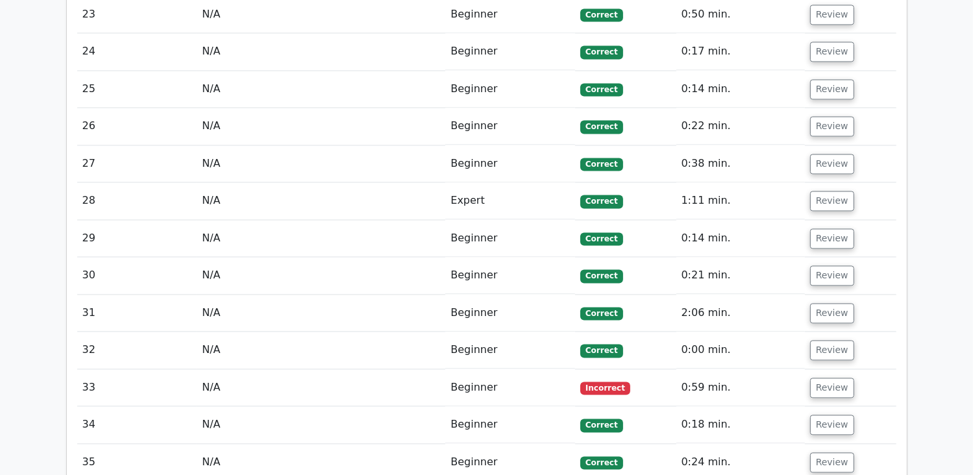
scroll to position [2598, 0]
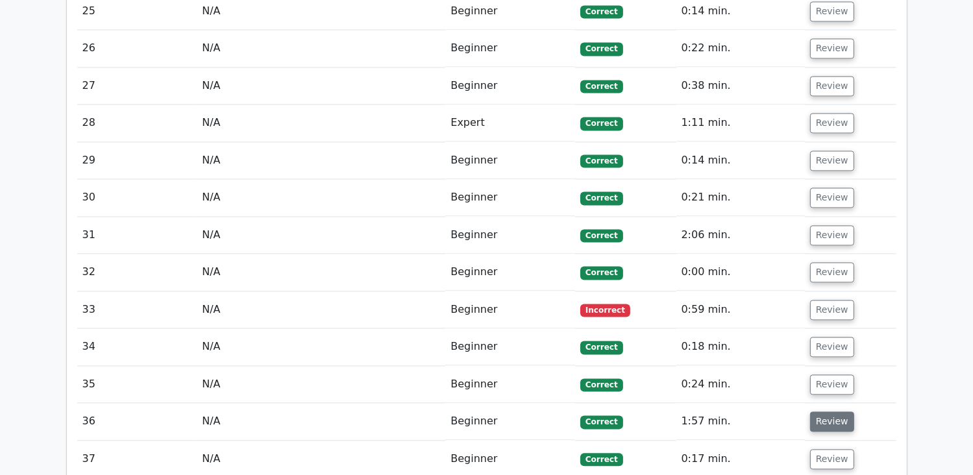
click at [842, 412] on button "Review" at bounding box center [832, 422] width 44 height 20
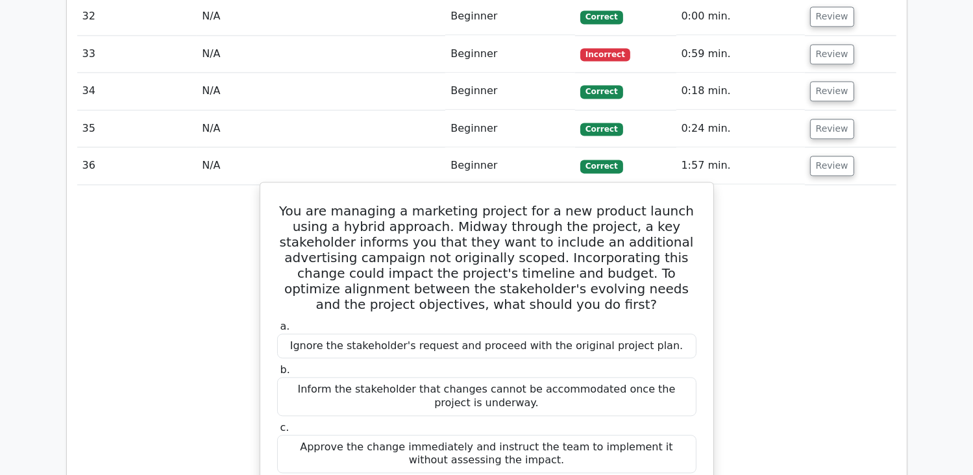
scroll to position [2857, 0]
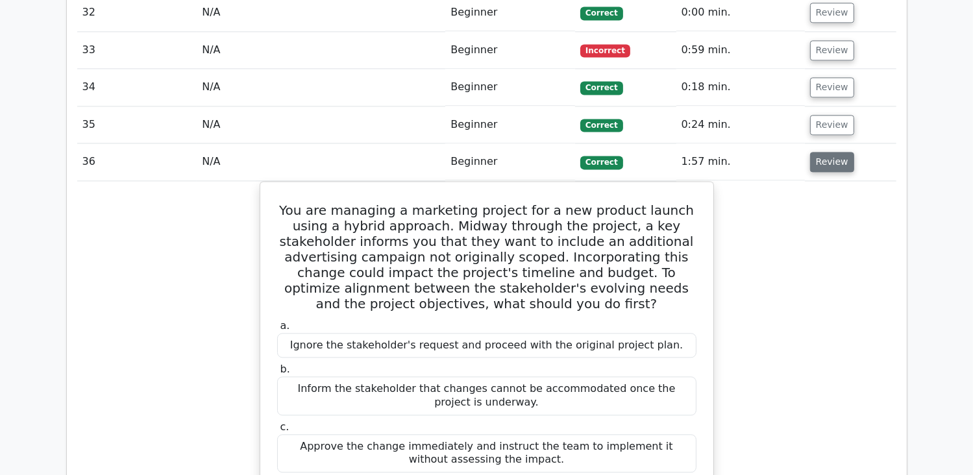
click at [810, 152] on button "Review" at bounding box center [832, 162] width 44 height 20
